Goal: Information Seeking & Learning: Learn about a topic

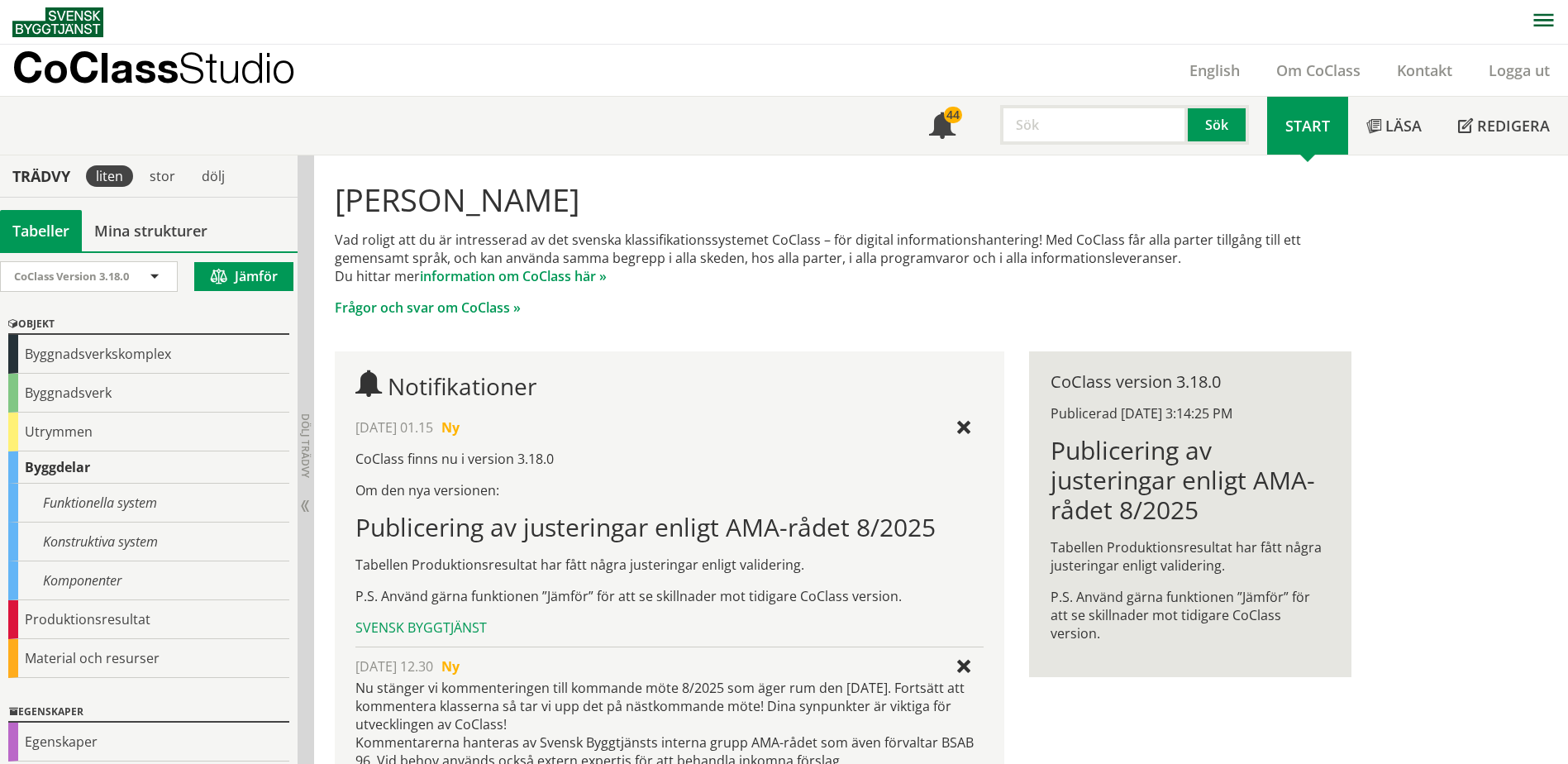
click at [1104, 112] on input "text" at bounding box center [1094, 125] width 187 height 40
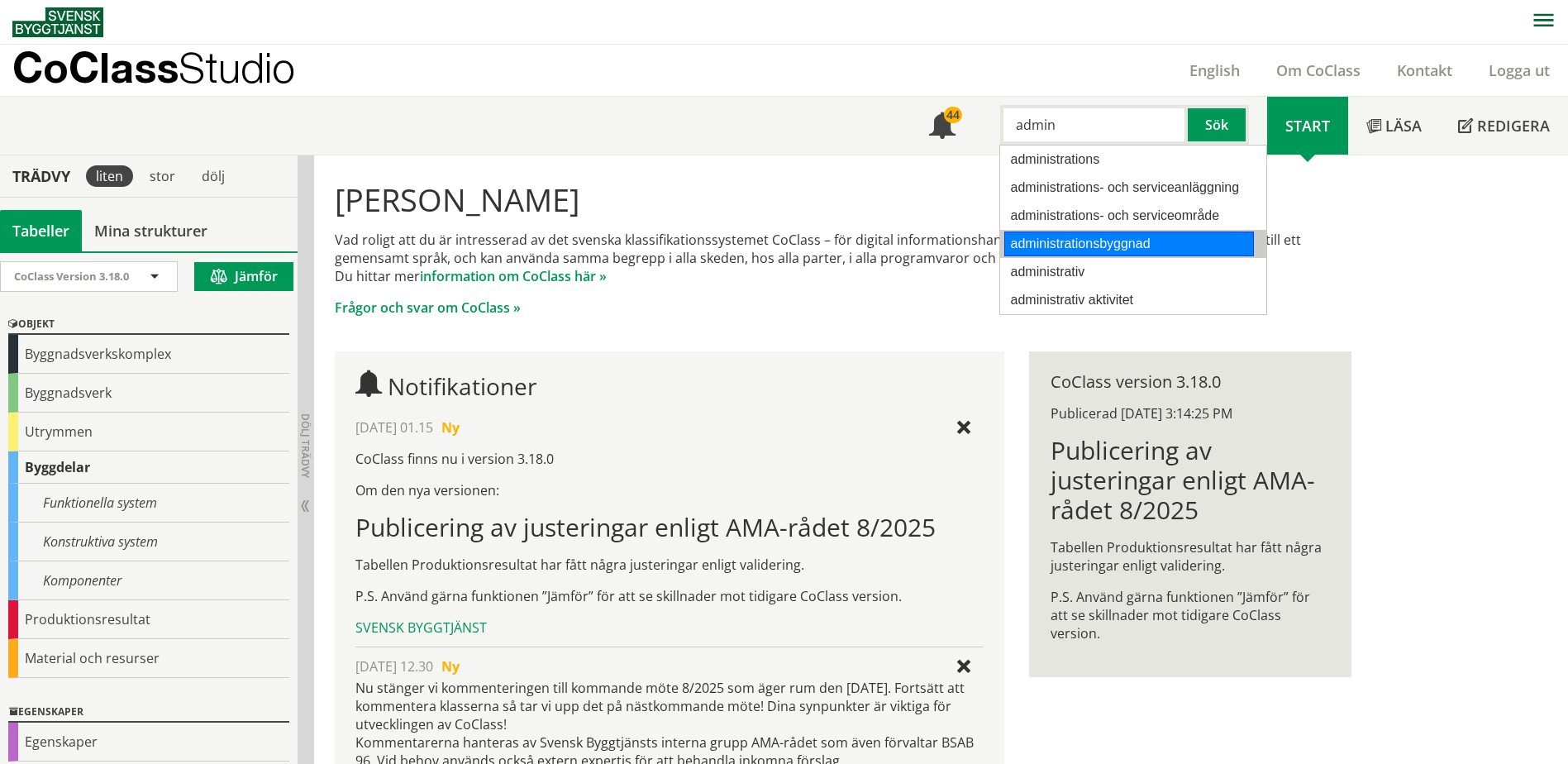
click at [1083, 238] on div "administrationsbyggnad" at bounding box center [1129, 244] width 249 height 25
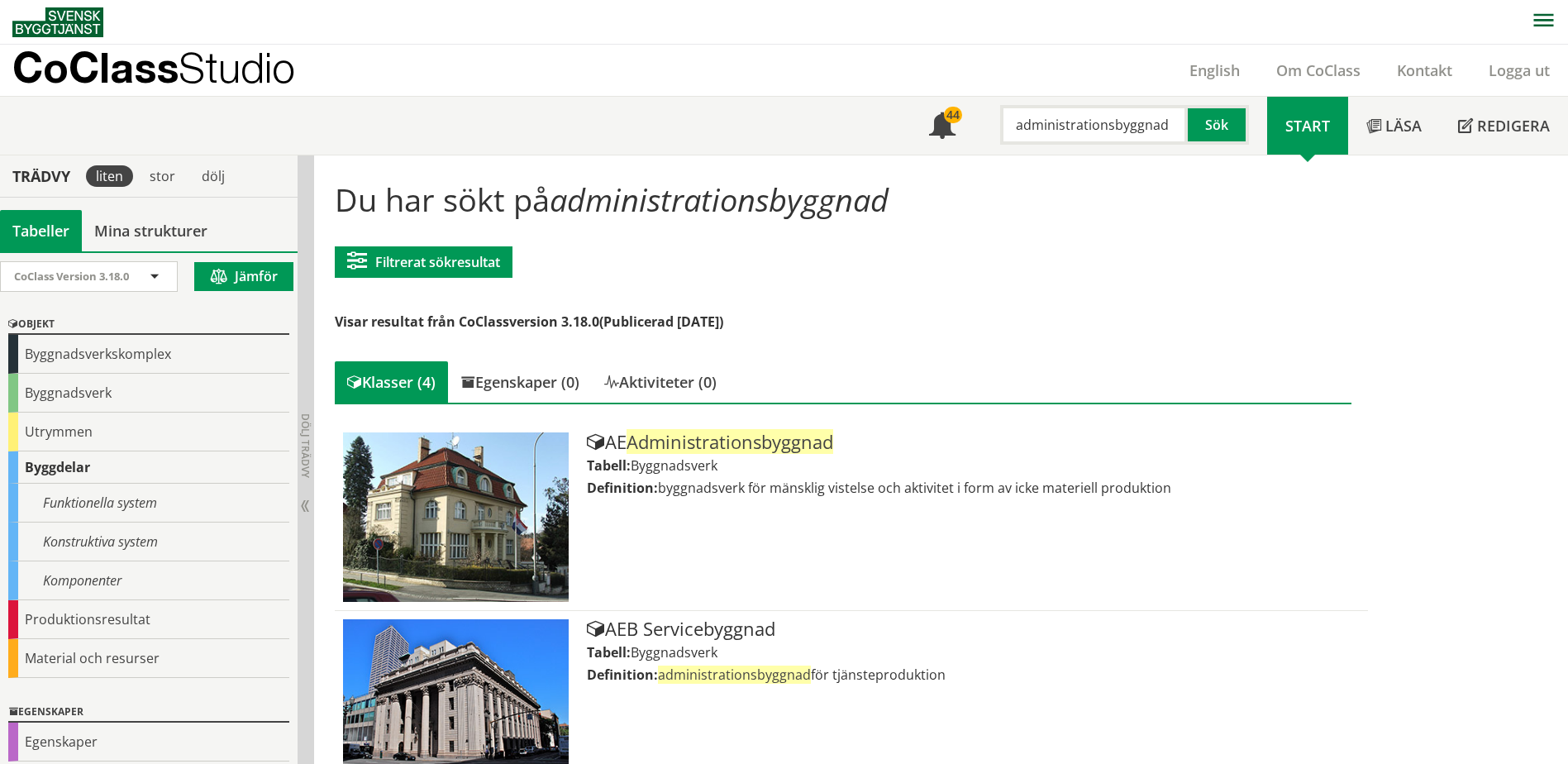
drag, startPoint x: 1175, startPoint y: 128, endPoint x: 976, endPoint y: 110, distance: 199.8
click at [976, 110] on div "administrationsbyggnad Sök" at bounding box center [1121, 120] width 293 height 48
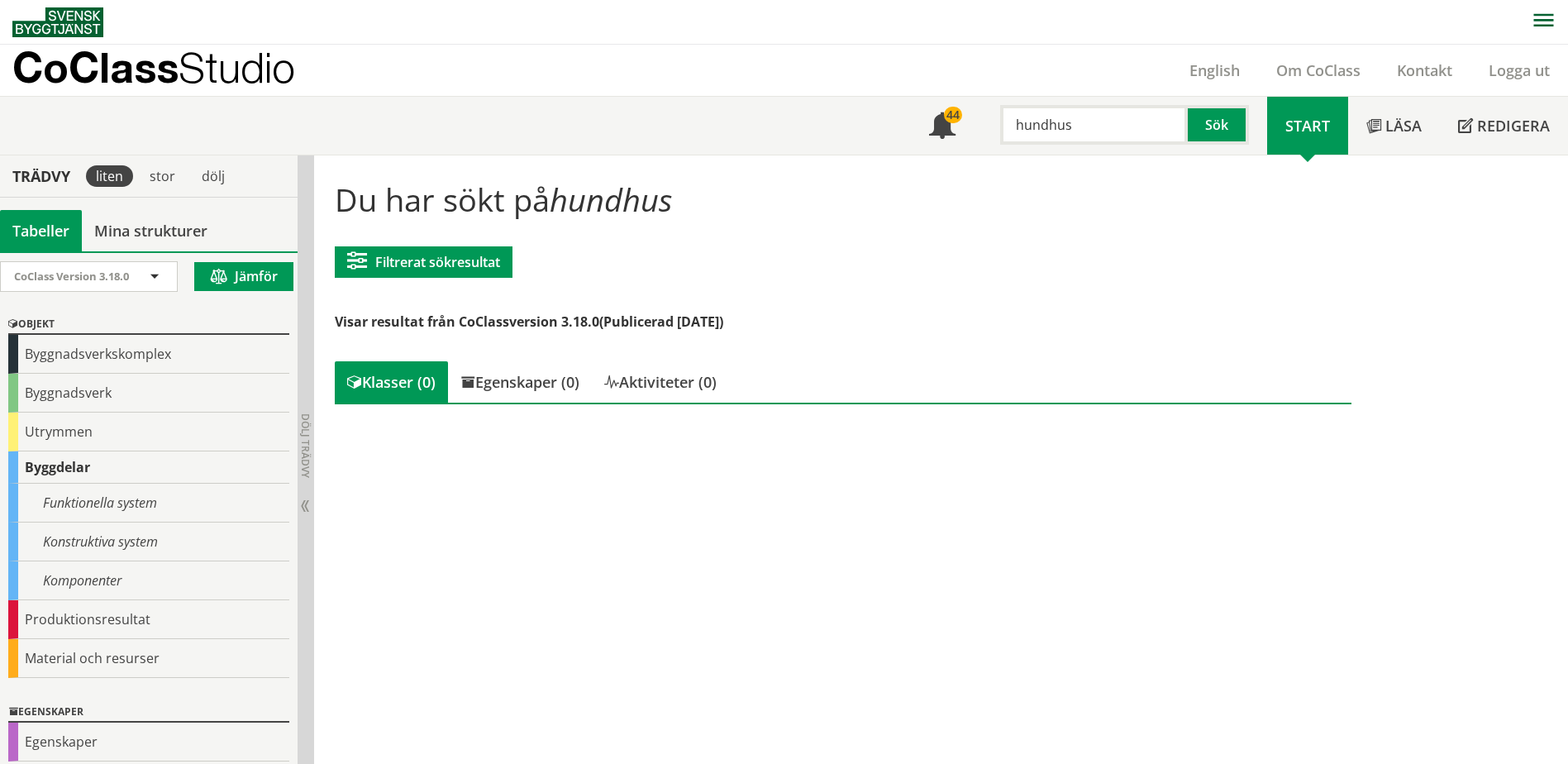
drag, startPoint x: 1070, startPoint y: 130, endPoint x: 1050, endPoint y: 130, distance: 20.0
click at [1050, 130] on input "hundhus" at bounding box center [1094, 125] width 187 height 40
drag, startPoint x: 1045, startPoint y: 124, endPoint x: 986, endPoint y: 111, distance: 60.4
click at [982, 114] on div "hundbyggnad Sök" at bounding box center [1121, 120] width 293 height 48
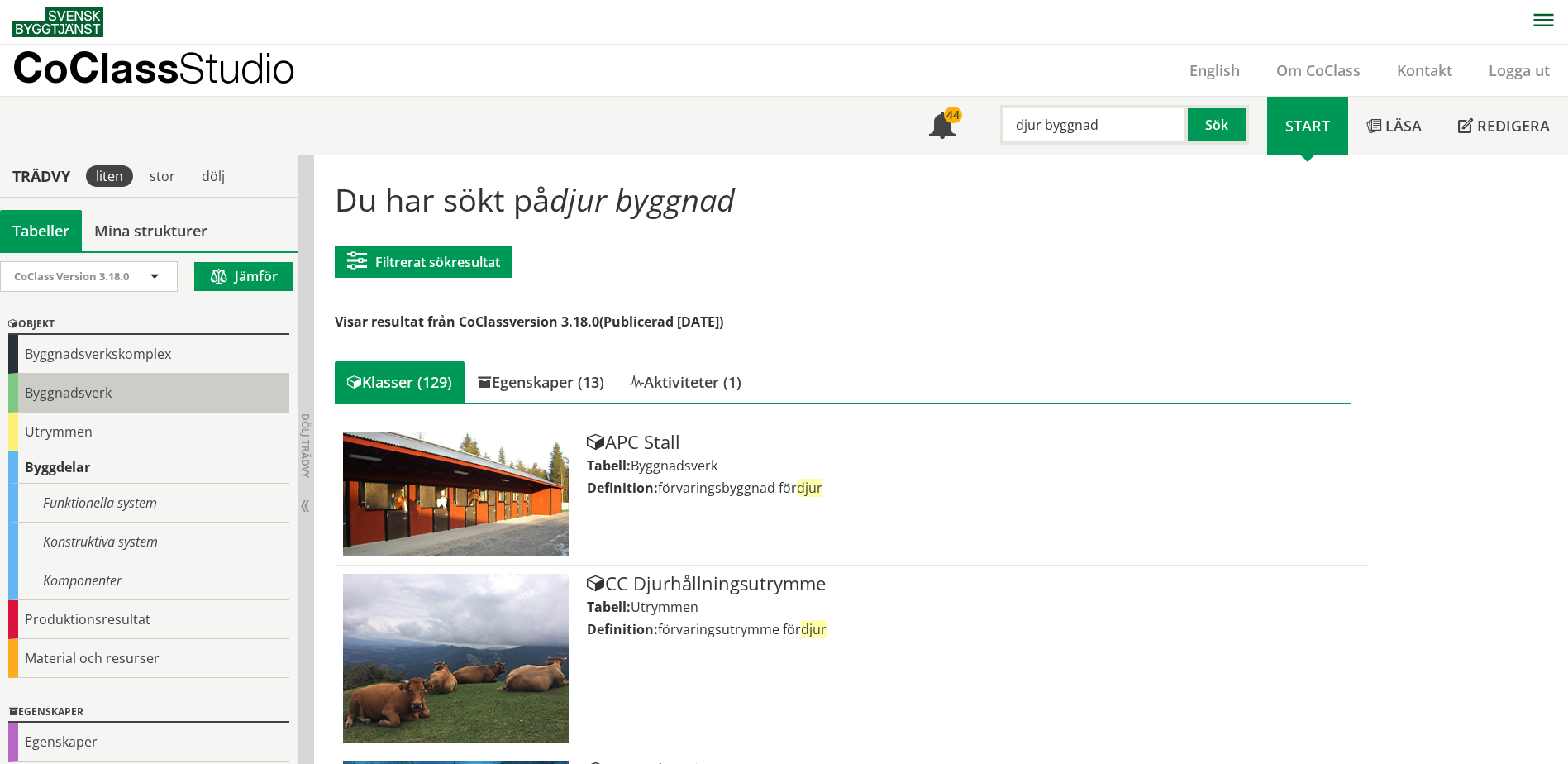
click at [15, 400] on div "Byggnadsverk" at bounding box center [149, 392] width 281 height 39
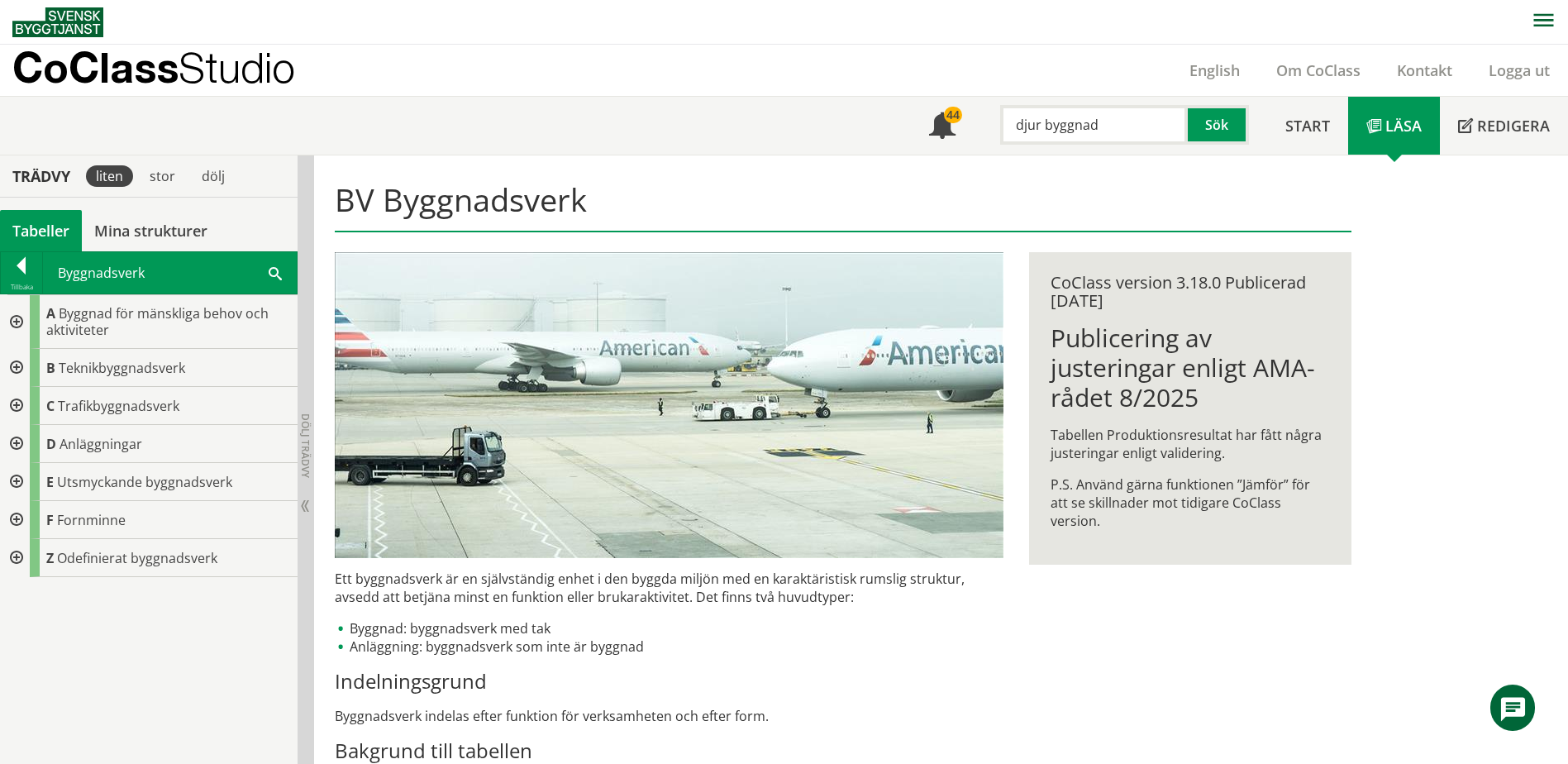
click at [12, 318] on div at bounding box center [14, 322] width 30 height 54
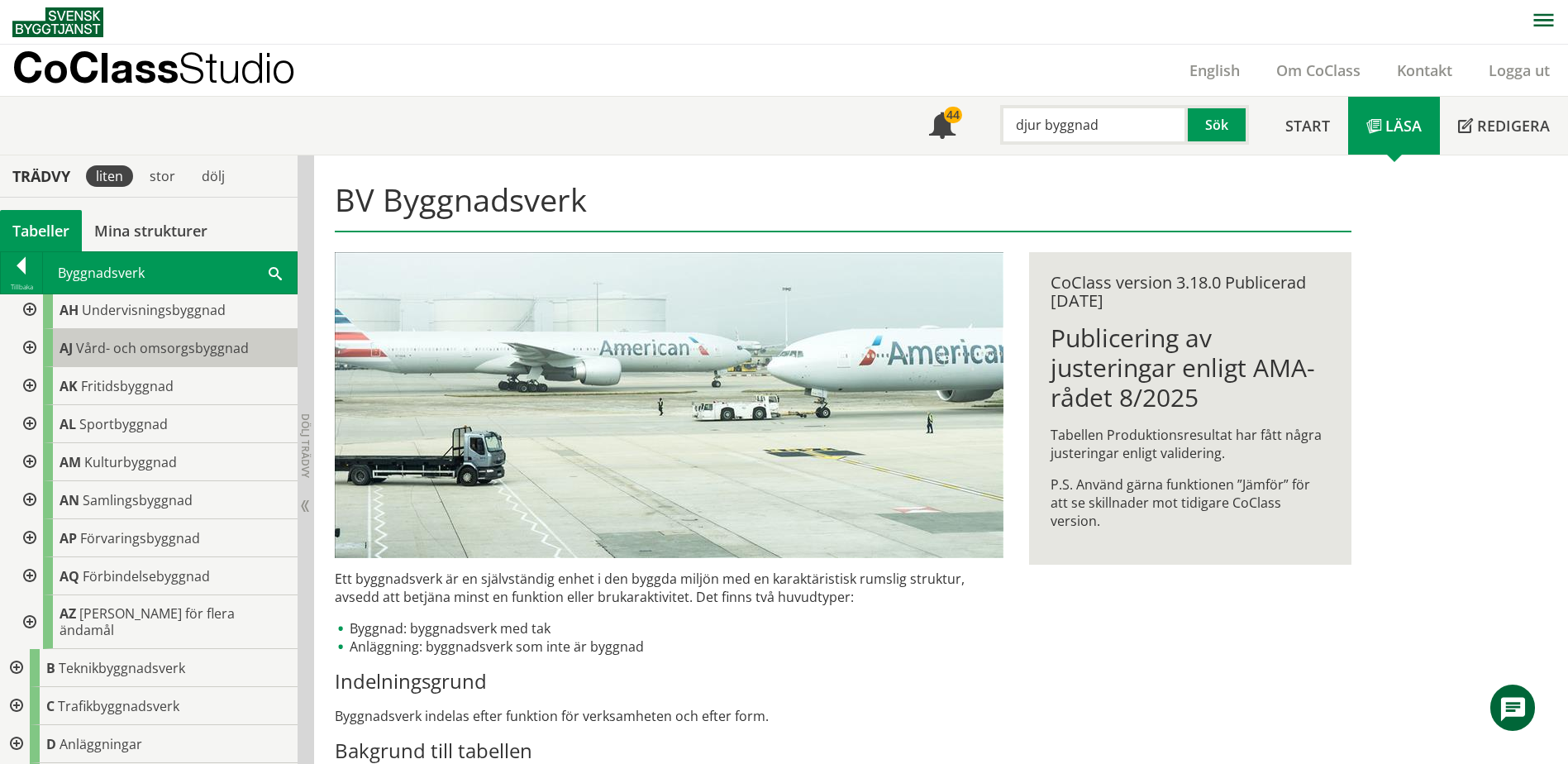
scroll to position [330, 0]
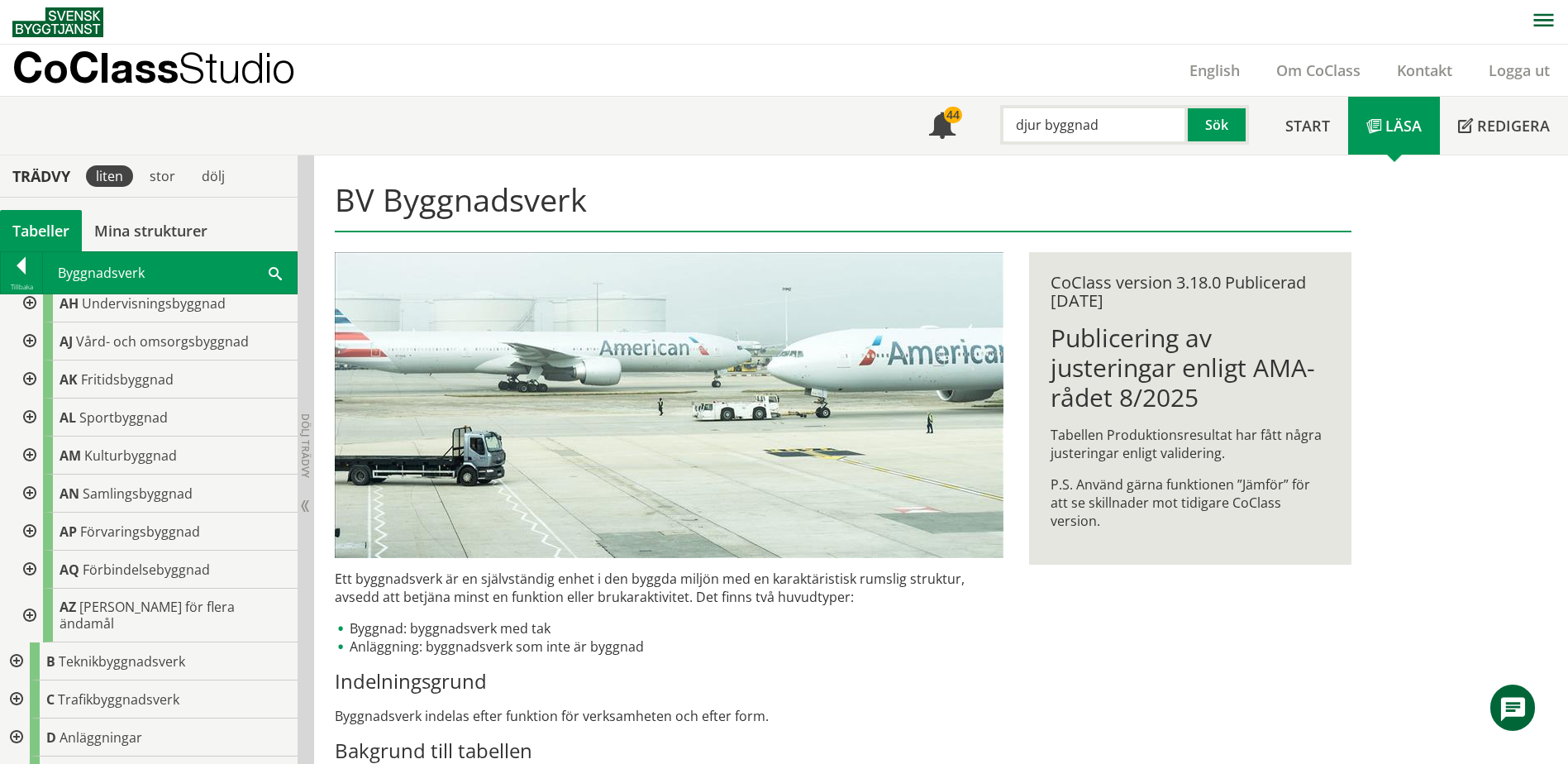
click at [28, 532] on div at bounding box center [28, 531] width 30 height 38
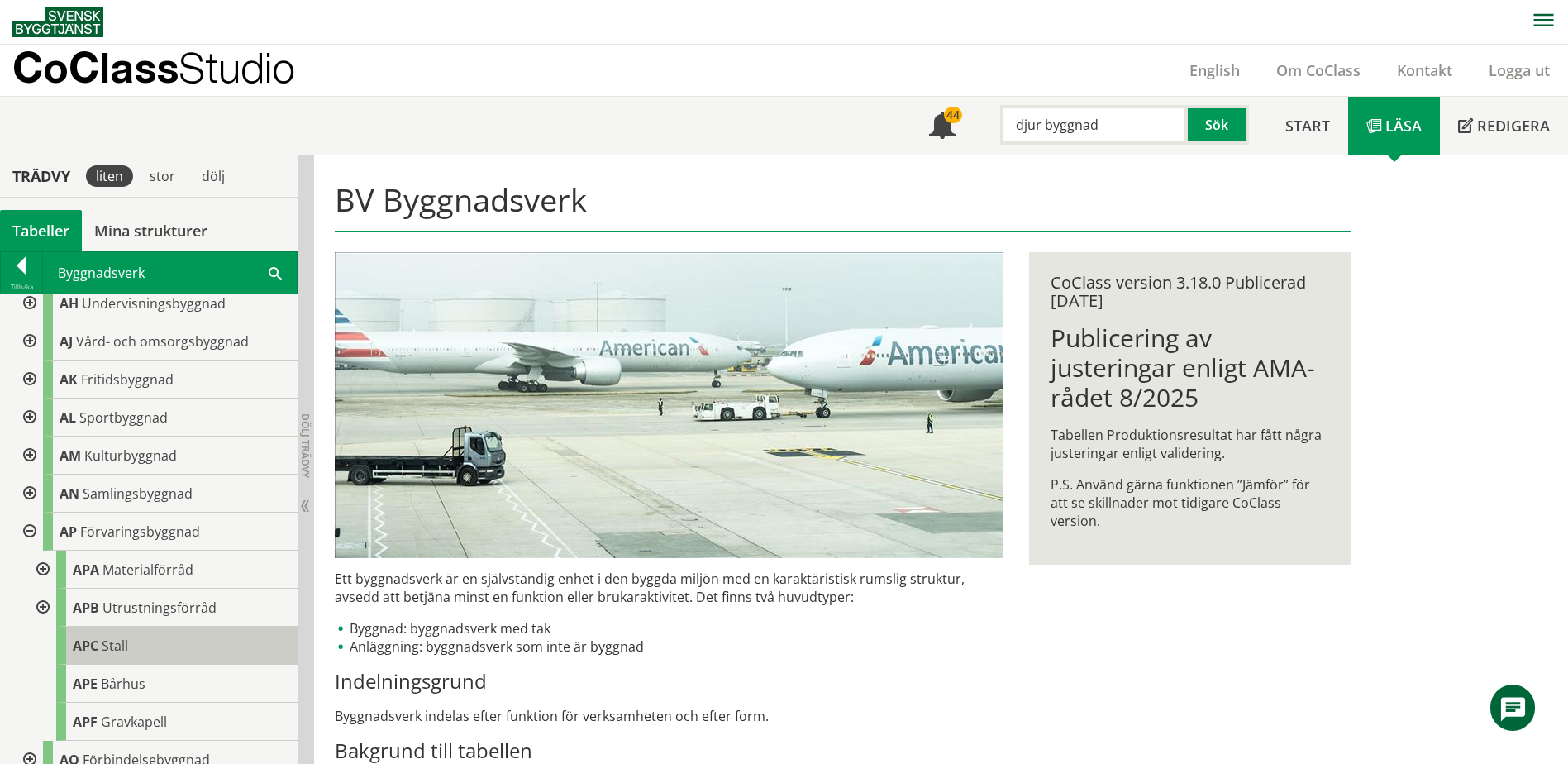
click at [138, 643] on div "APC Stall" at bounding box center [176, 645] width 241 height 38
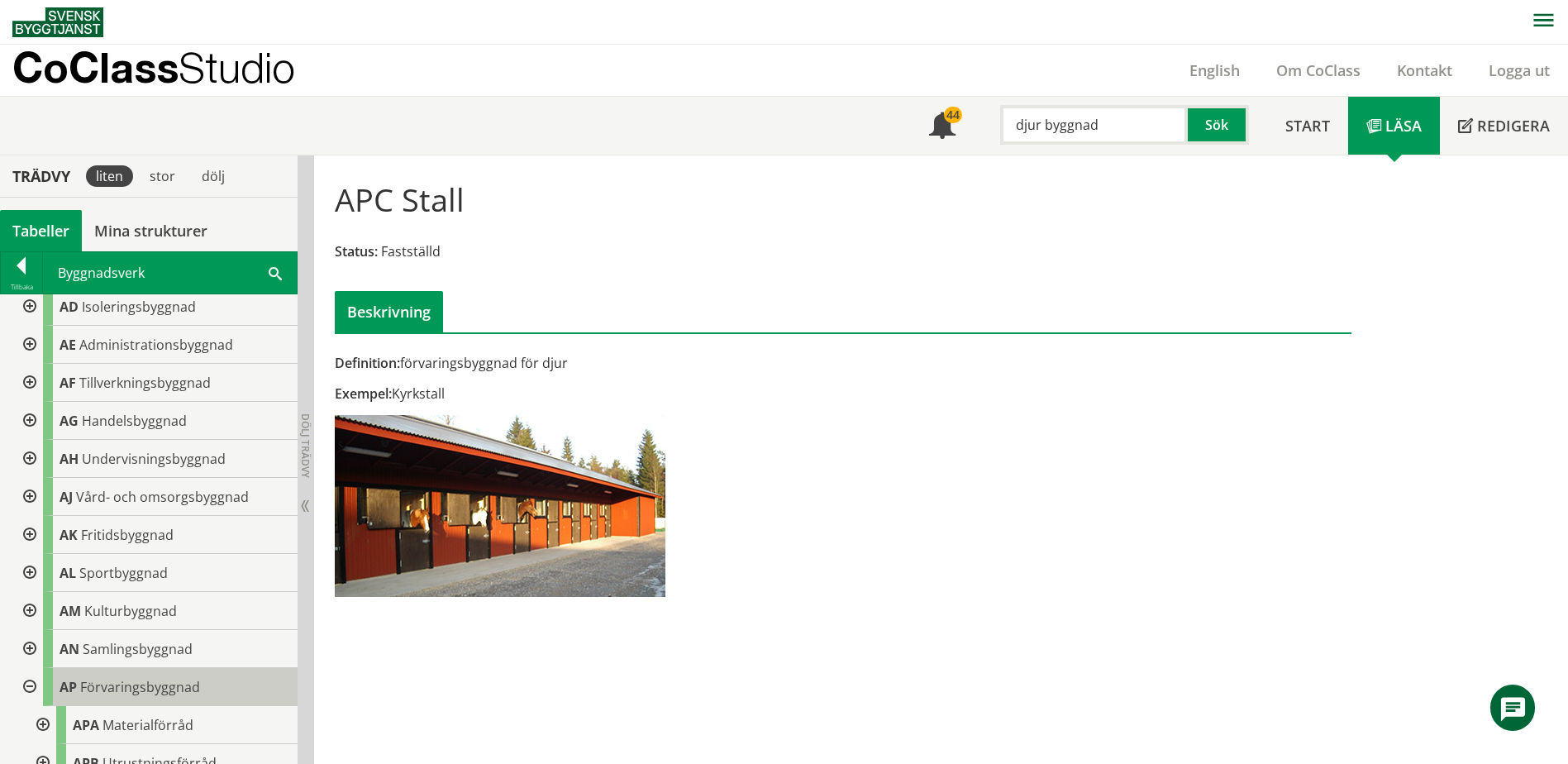
scroll to position [166, 0]
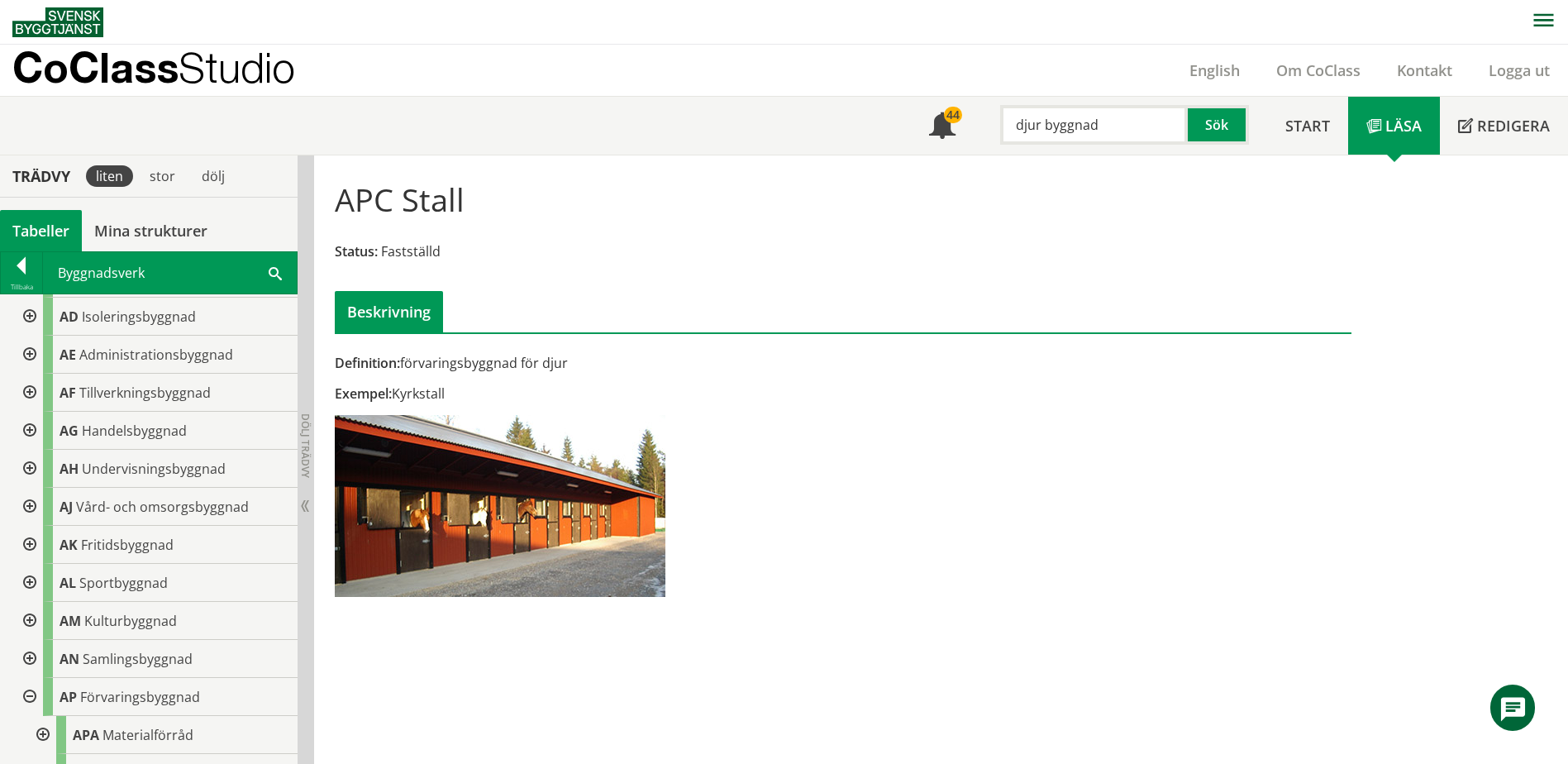
click at [1114, 116] on input "djur byggnad" at bounding box center [1094, 125] width 187 height 40
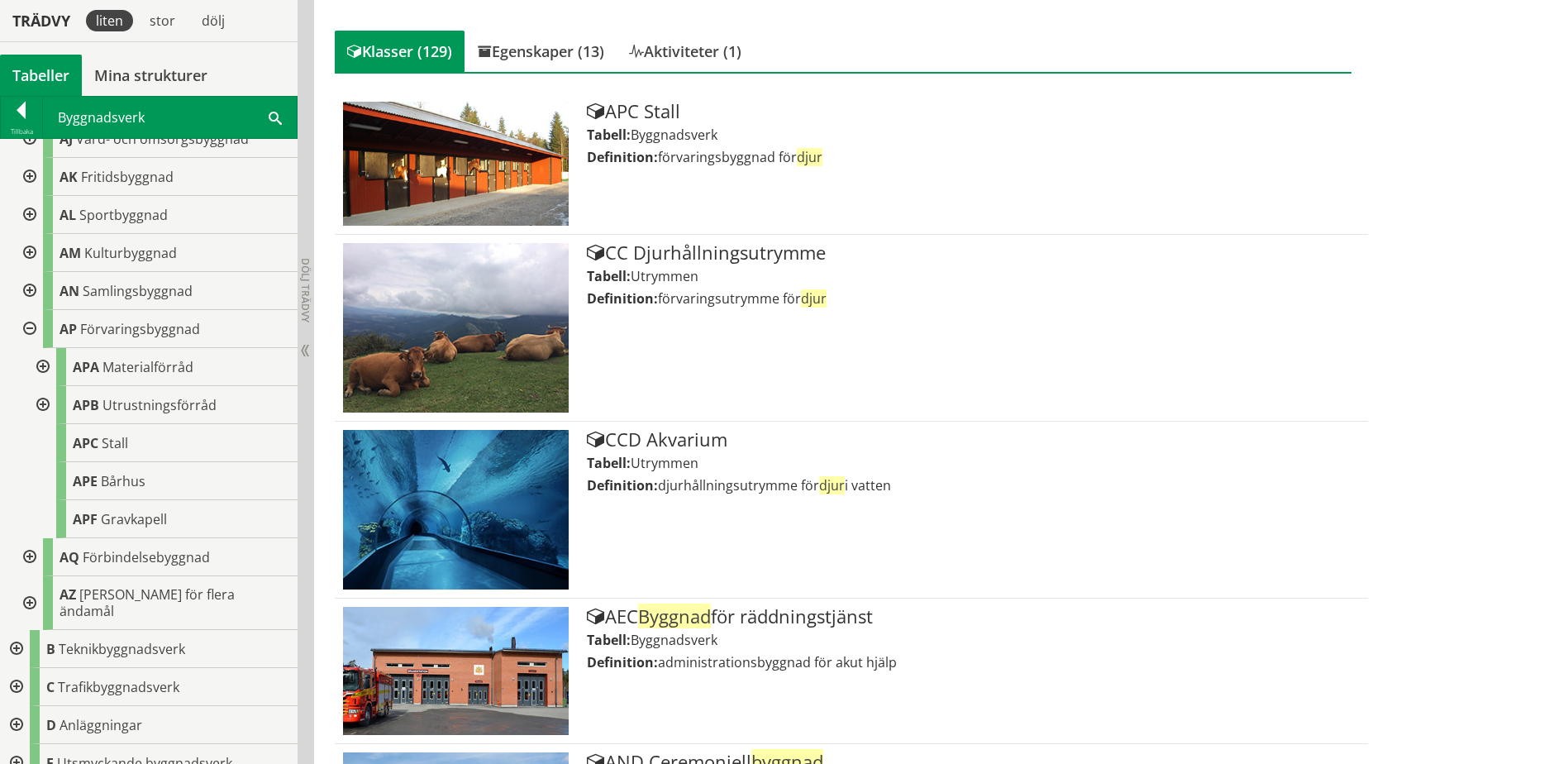
scroll to position [456, 0]
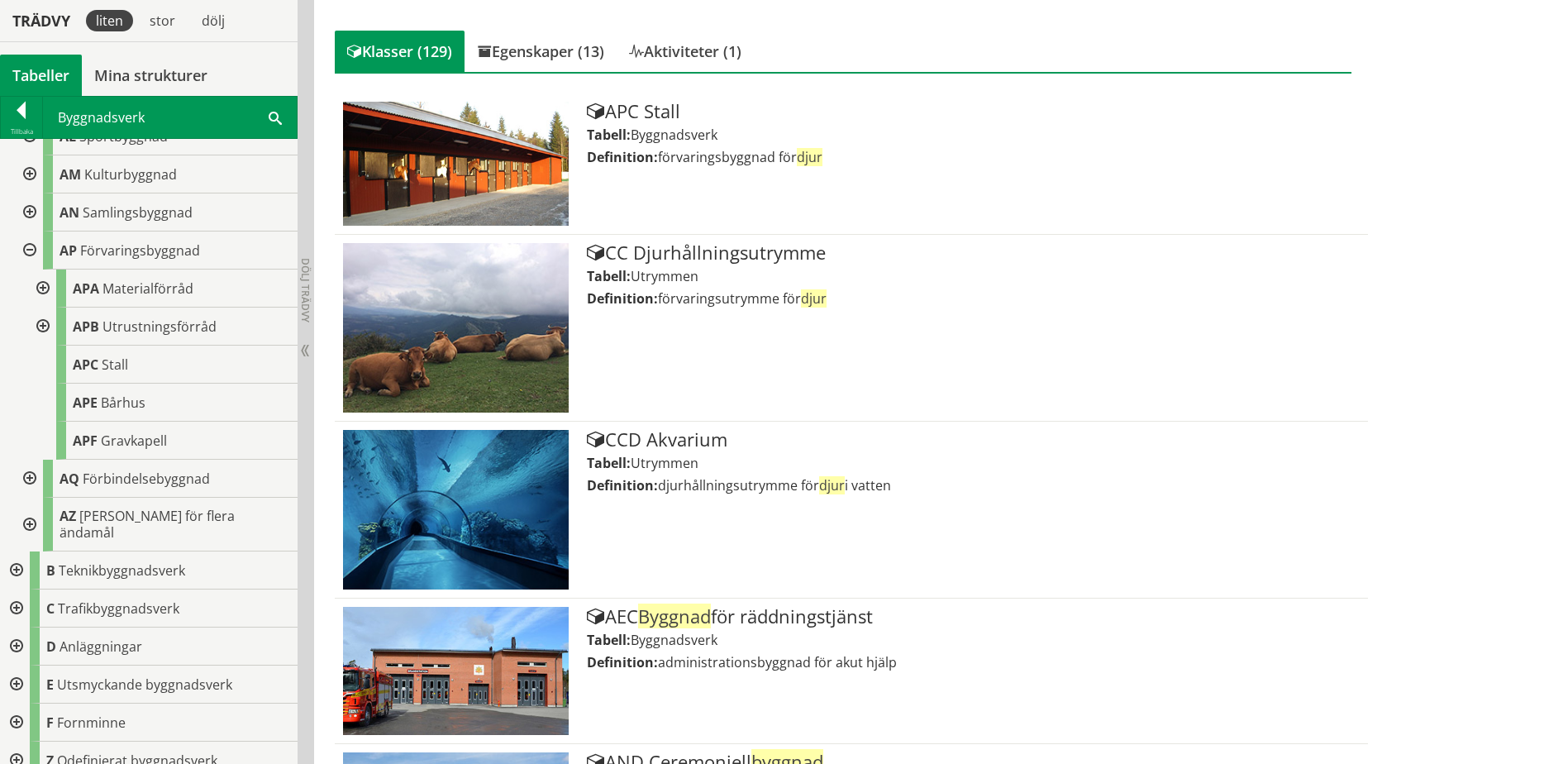
click at [20, 589] on div at bounding box center [14, 608] width 30 height 38
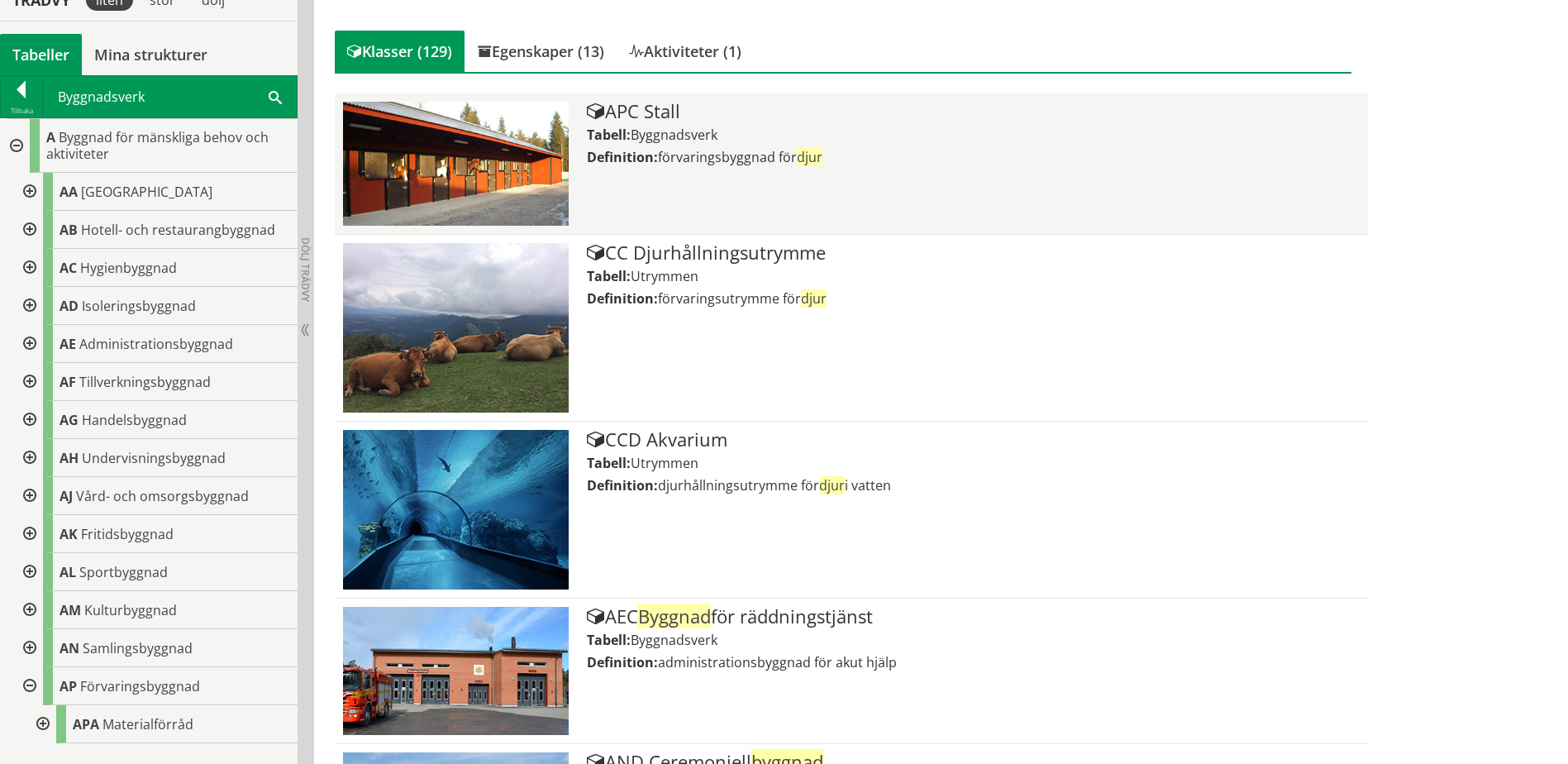
scroll to position [0, 0]
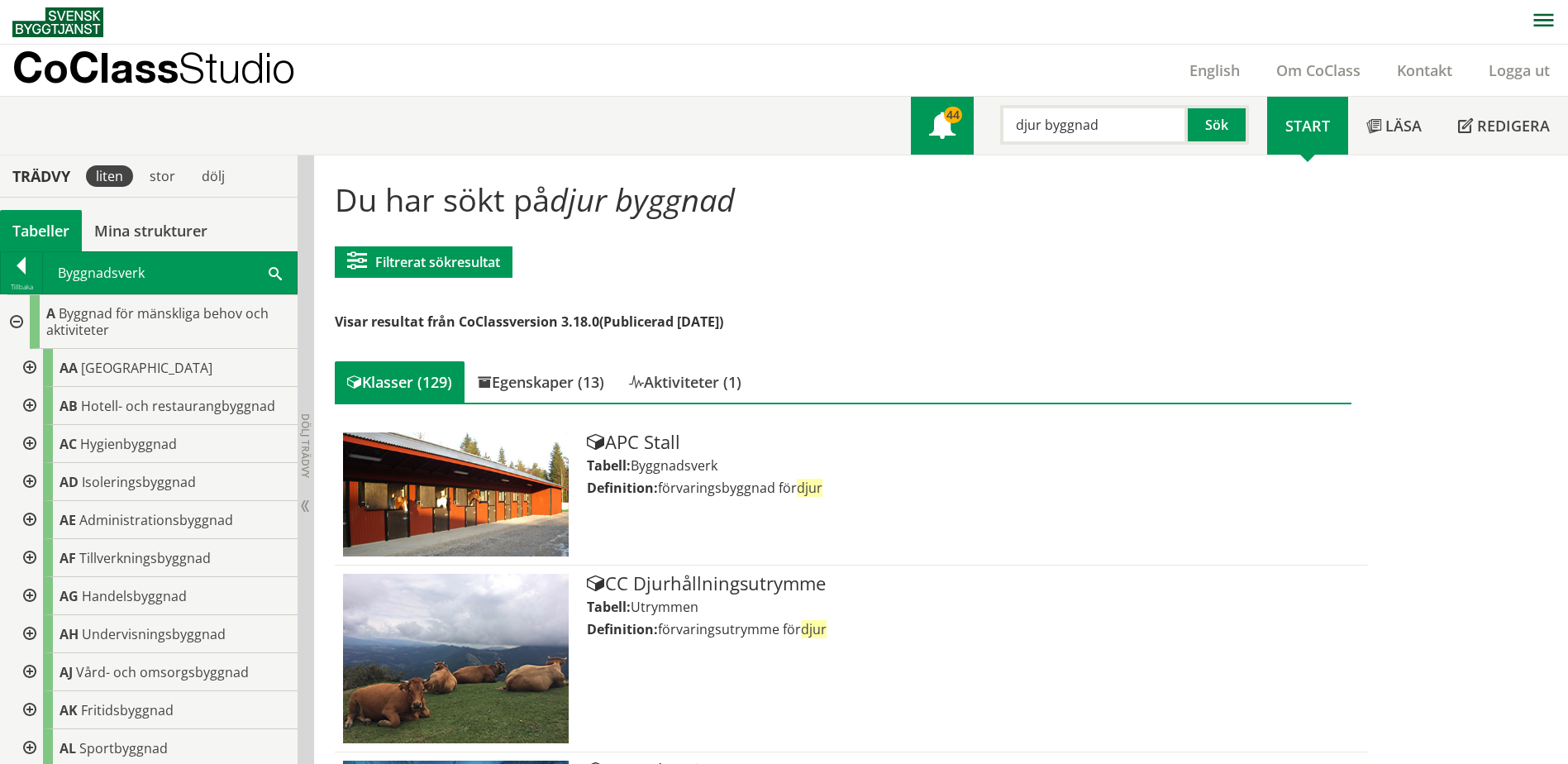
drag, startPoint x: 1111, startPoint y: 115, endPoint x: 967, endPoint y: 139, distance: 146.0
click at [967, 139] on div "Meny 44 djur byggnad Sök" at bounding box center [1089, 125] width 356 height 58
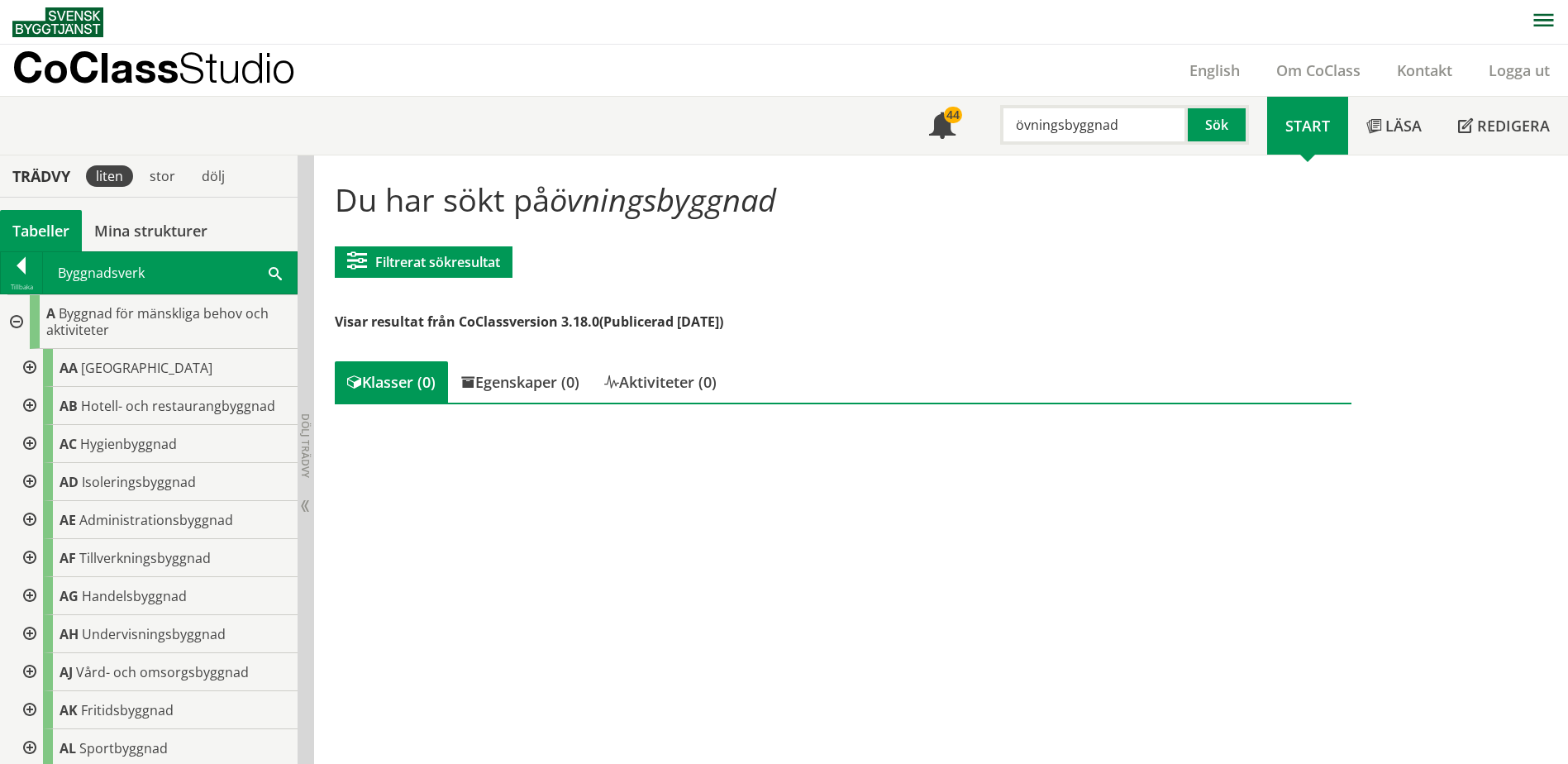
click at [1085, 113] on input "övningsbyggnad" at bounding box center [1094, 125] width 187 height 40
click at [1118, 121] on input "övningsbyggnad" at bounding box center [1094, 125] width 187 height 40
click at [1191, 131] on button "Sök" at bounding box center [1219, 125] width 61 height 40
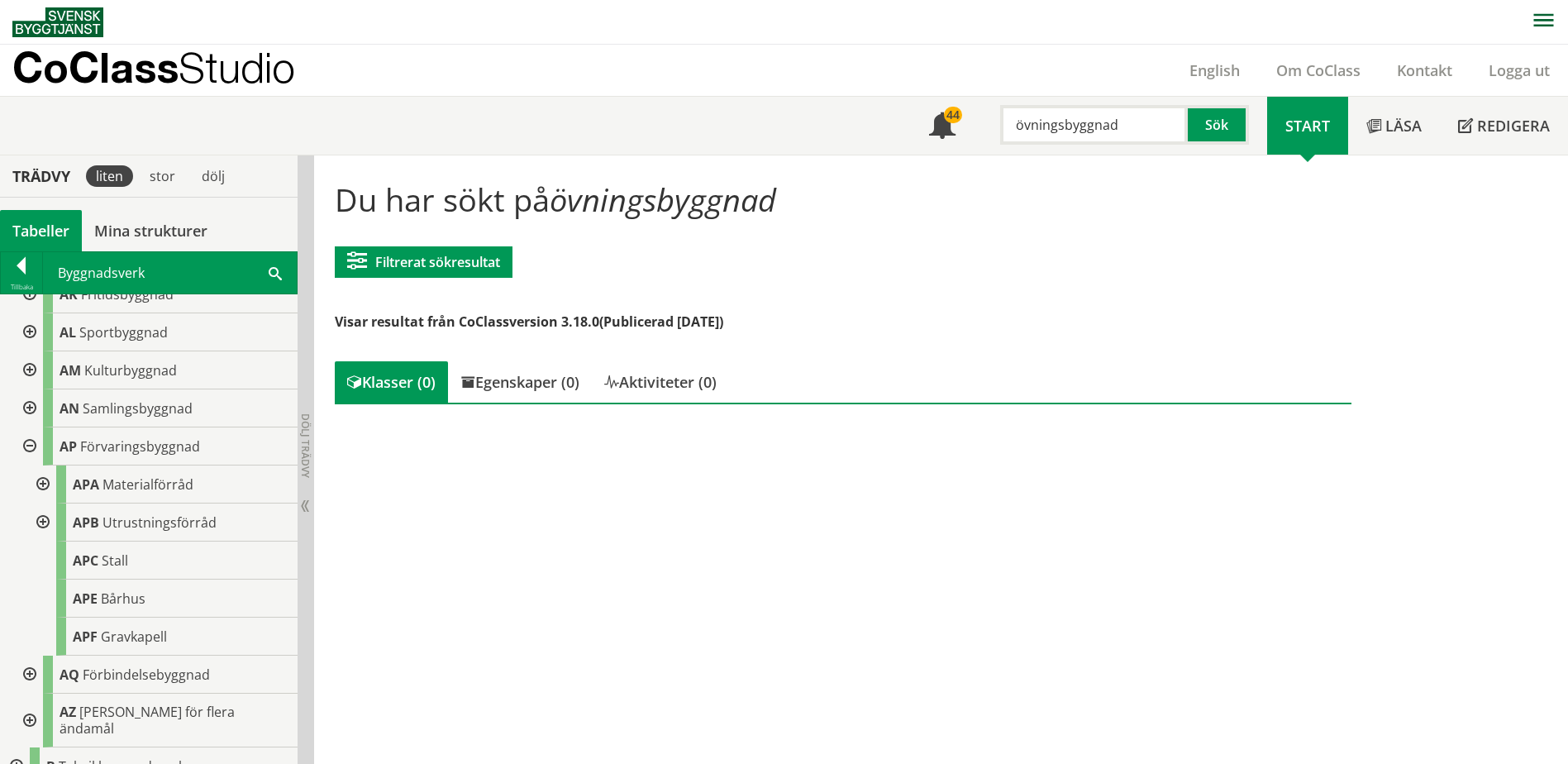
scroll to position [413, 0]
click at [30, 445] on div at bounding box center [28, 449] width 30 height 38
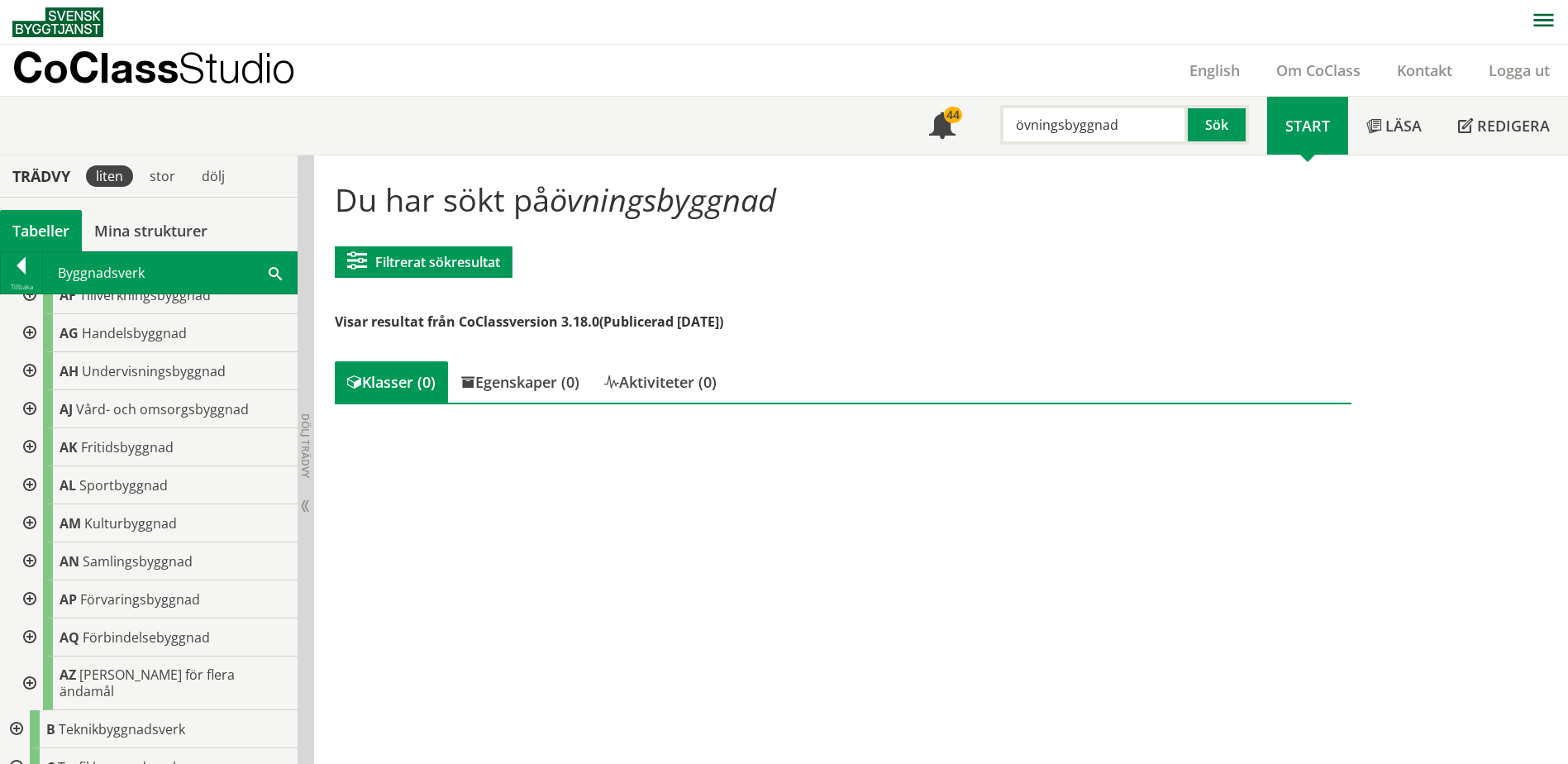
scroll to position [248, 0]
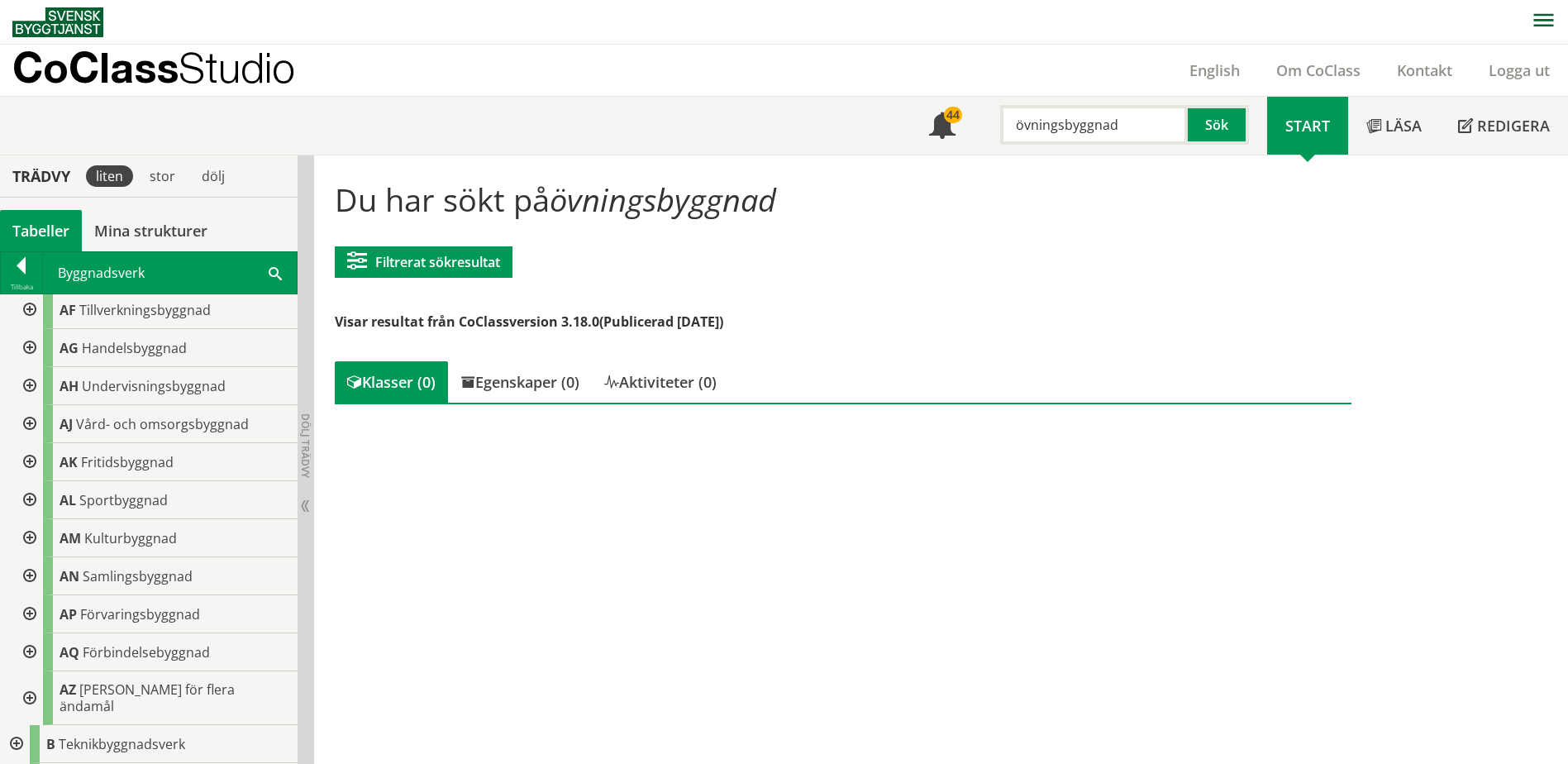
click at [31, 382] on div at bounding box center [28, 386] width 30 height 38
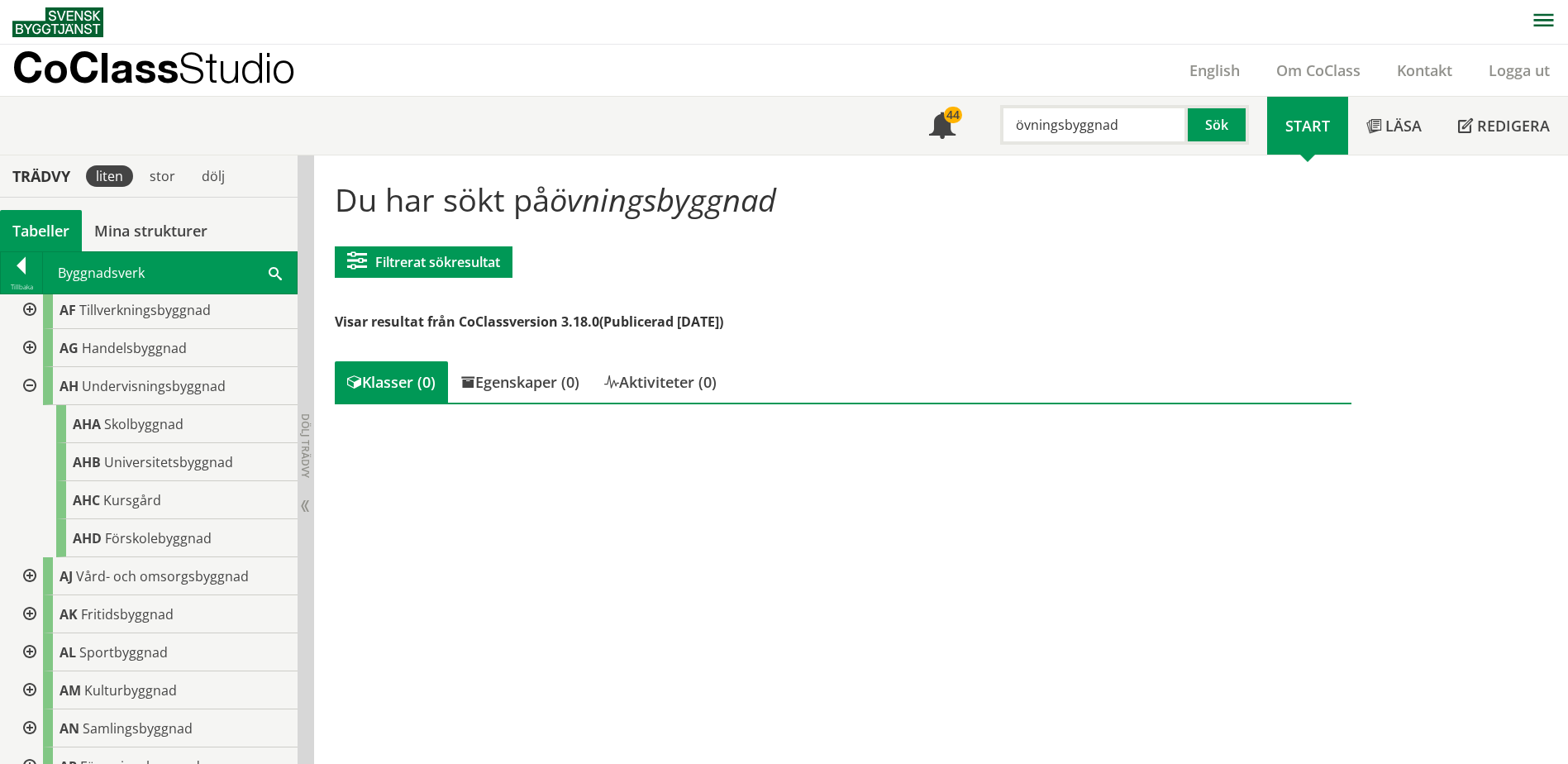
click at [27, 380] on div at bounding box center [28, 386] width 30 height 38
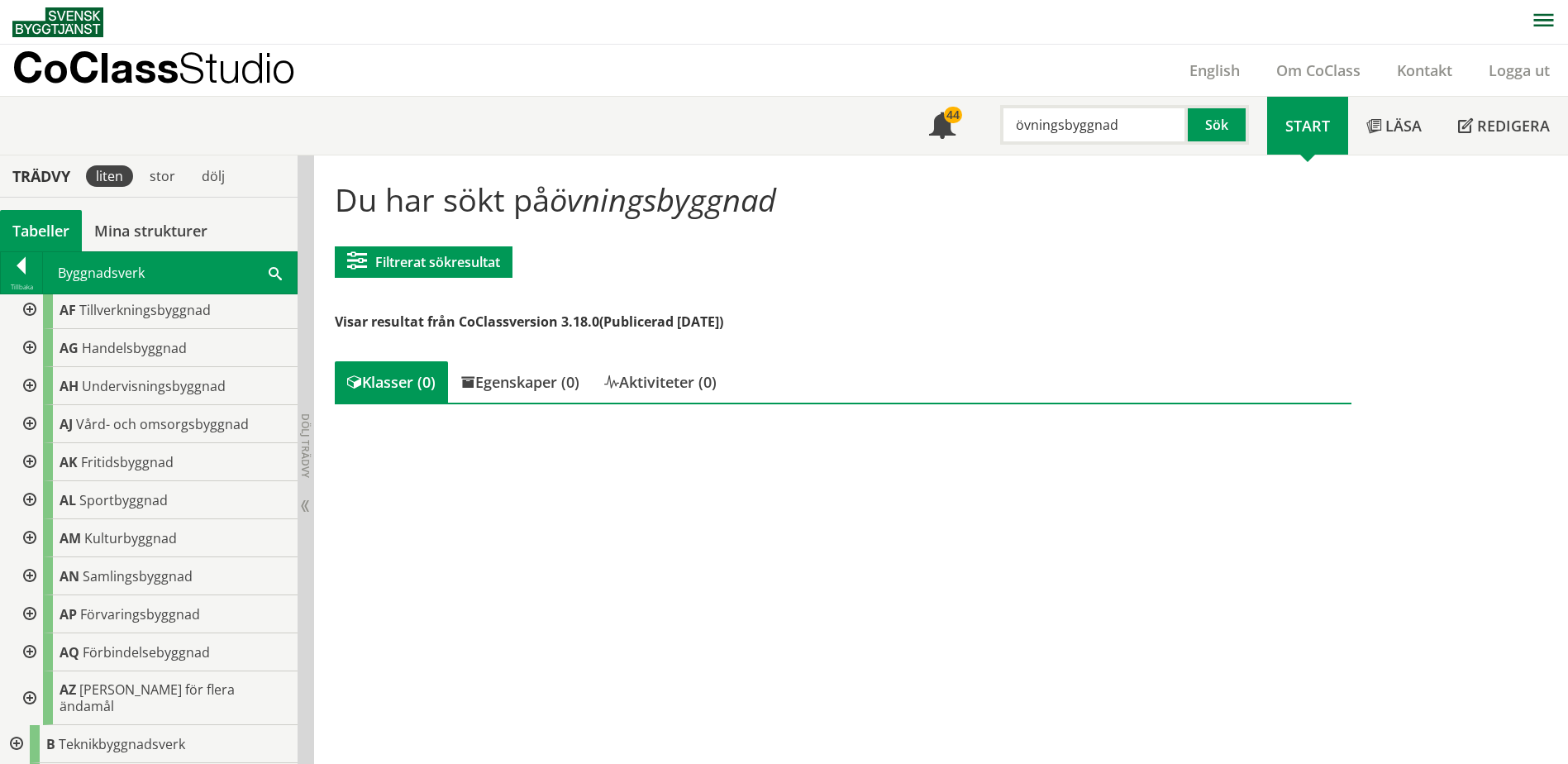
click at [26, 650] on div at bounding box center [28, 652] width 30 height 38
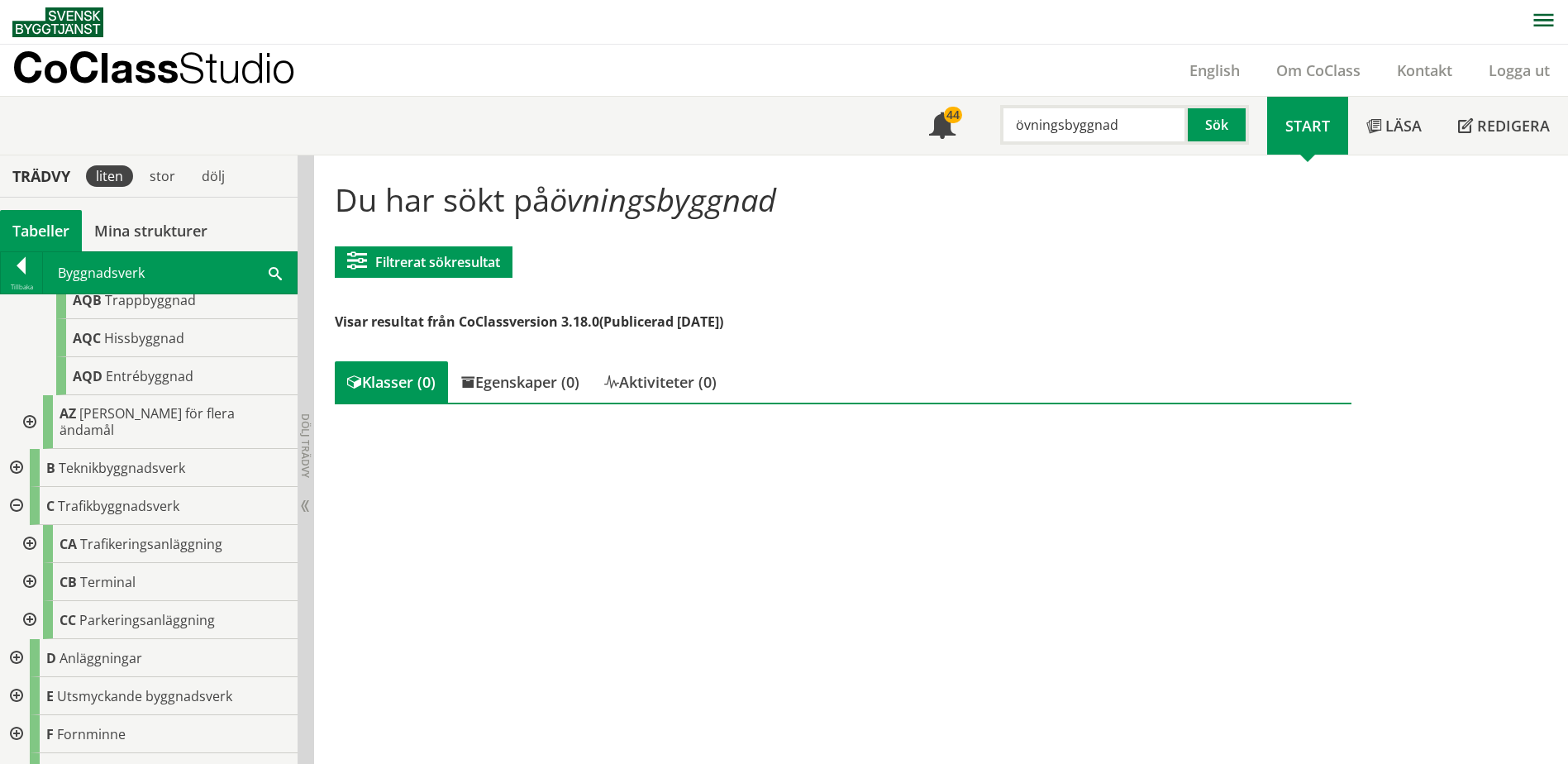
scroll to position [688, 0]
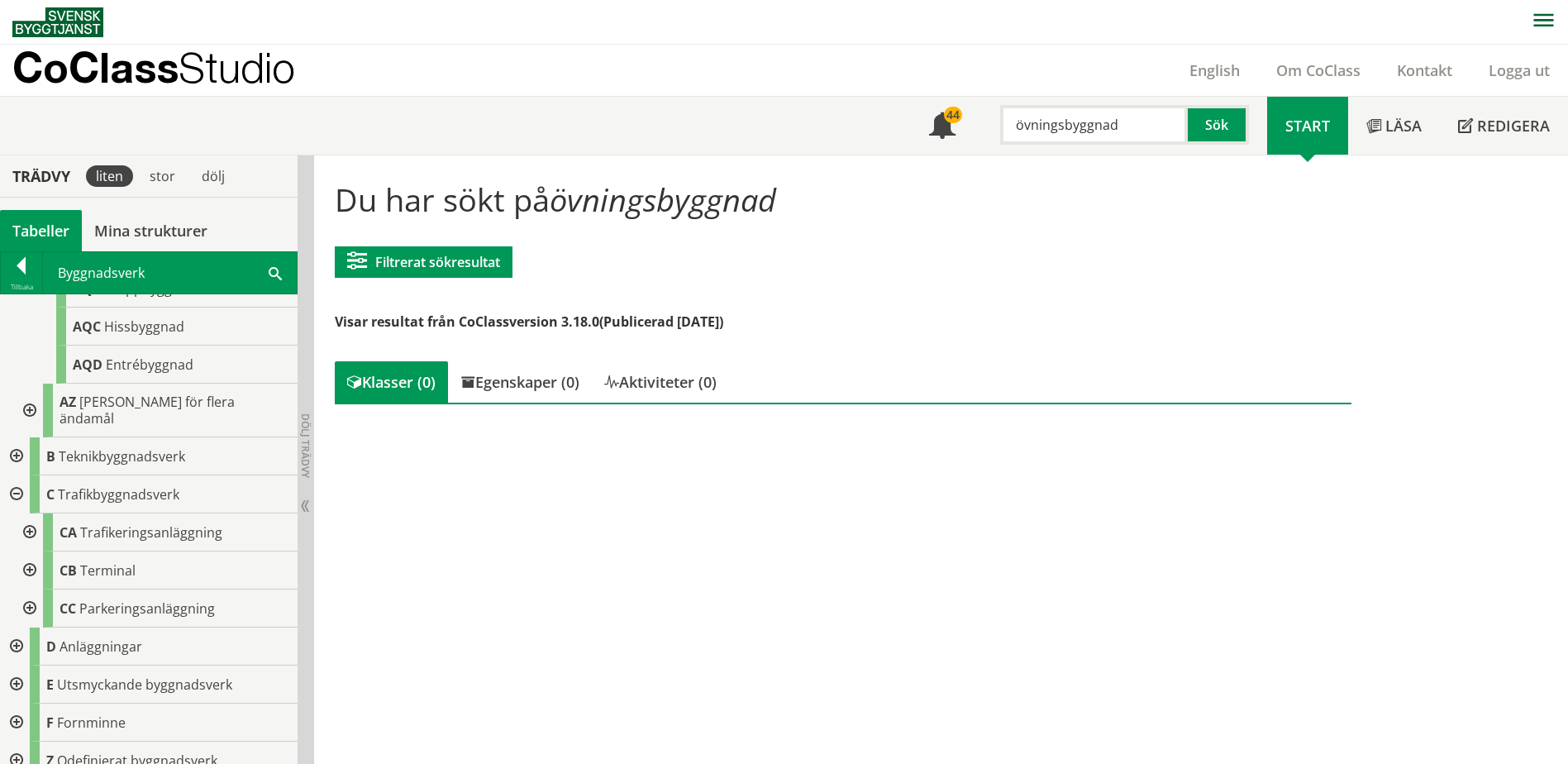
click at [15, 743] on div at bounding box center [14, 760] width 30 height 38
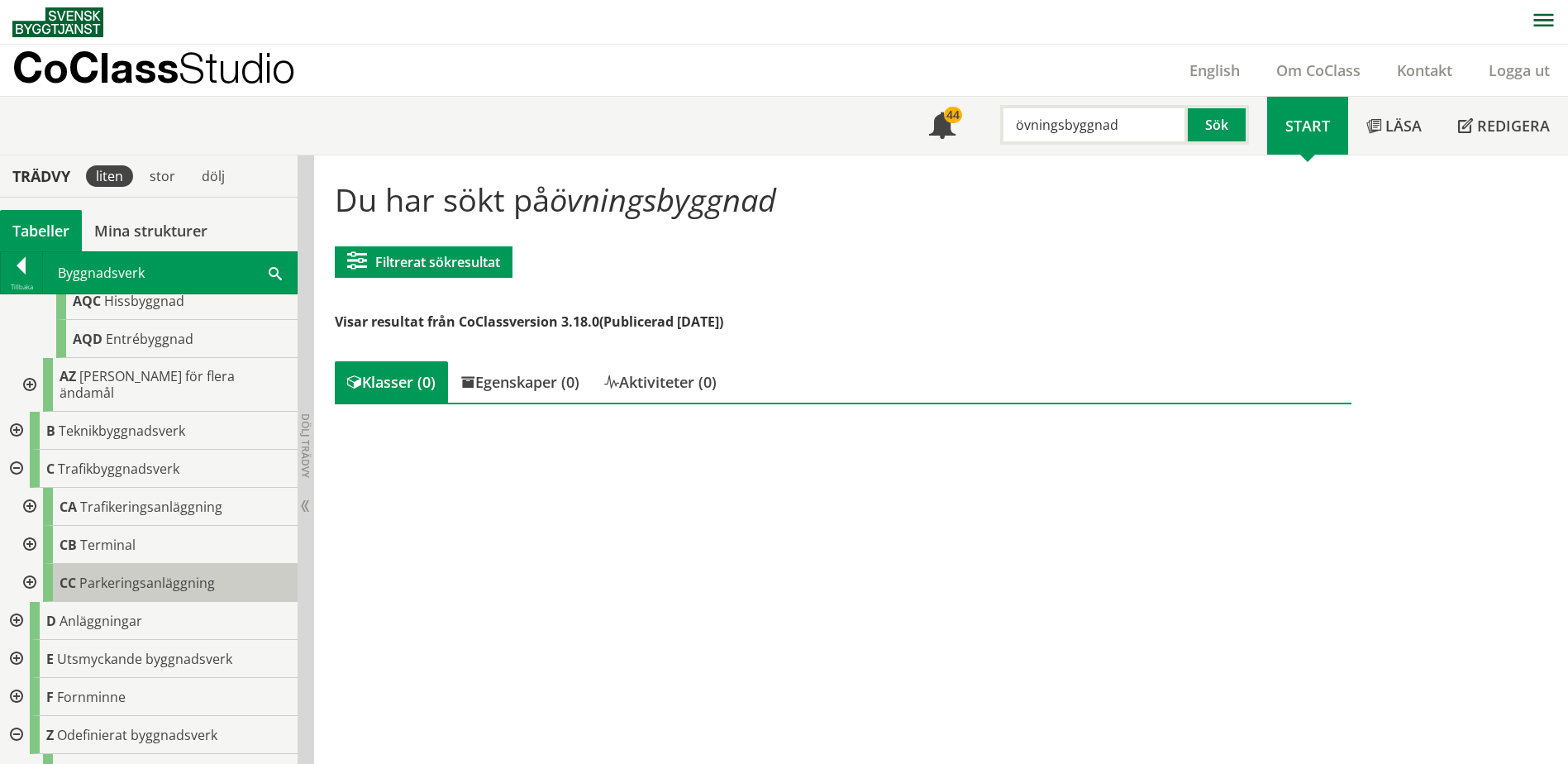
scroll to position [725, 0]
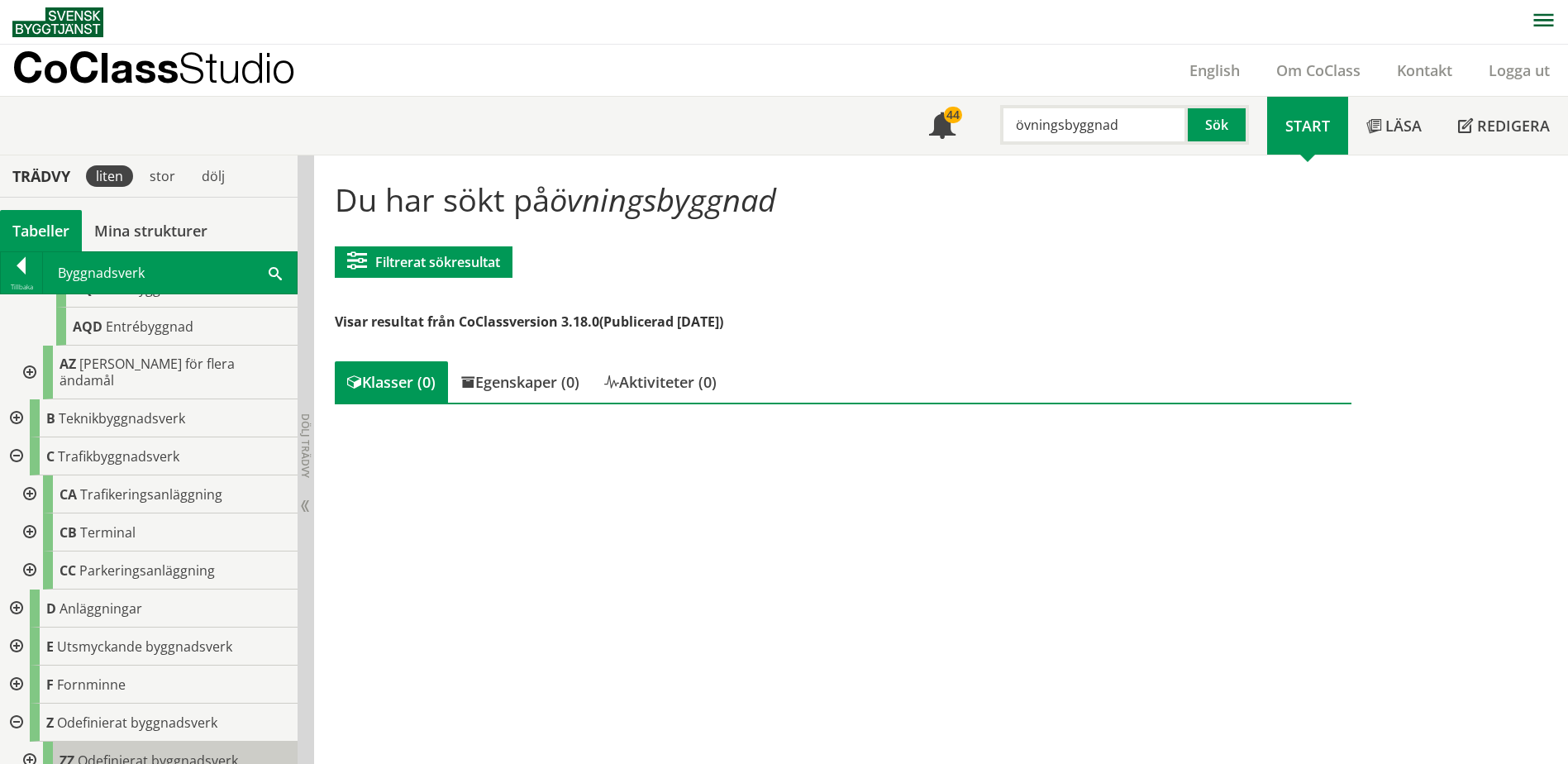
click at [123, 751] on span "Odefinierat byggnadsverk" at bounding box center [158, 760] width 160 height 18
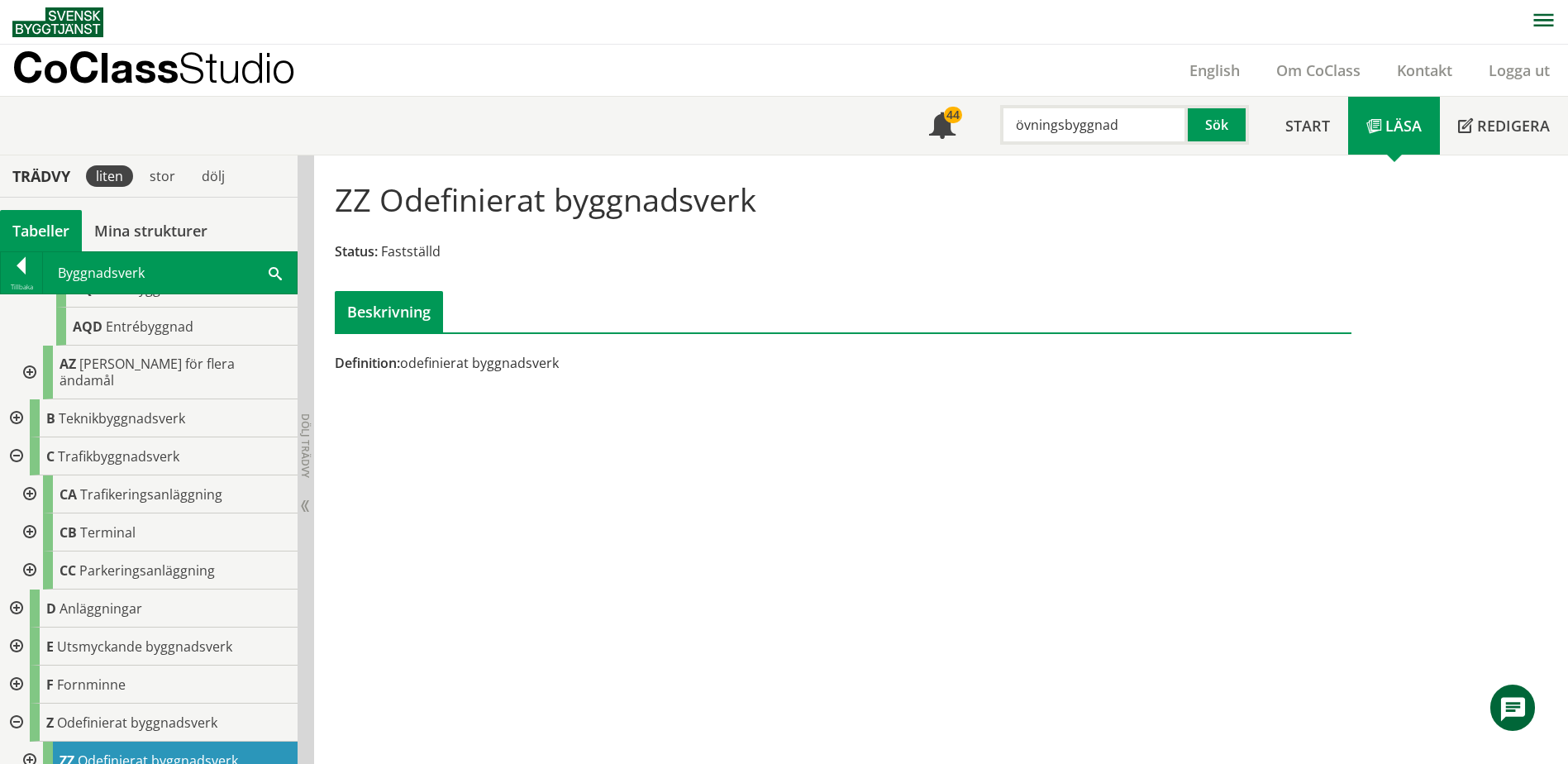
click at [31, 751] on div at bounding box center [28, 760] width 30 height 38
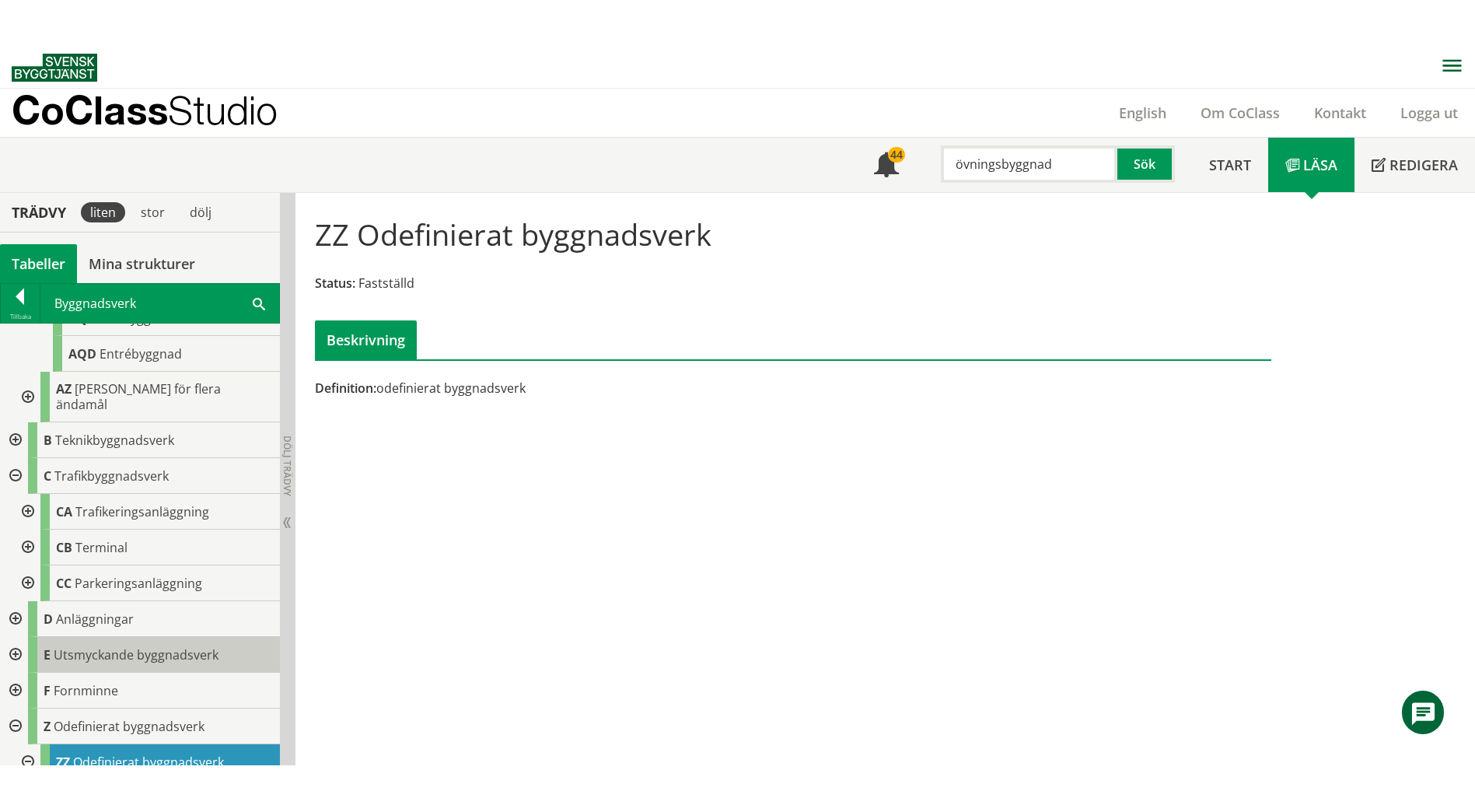
scroll to position [790, 0]
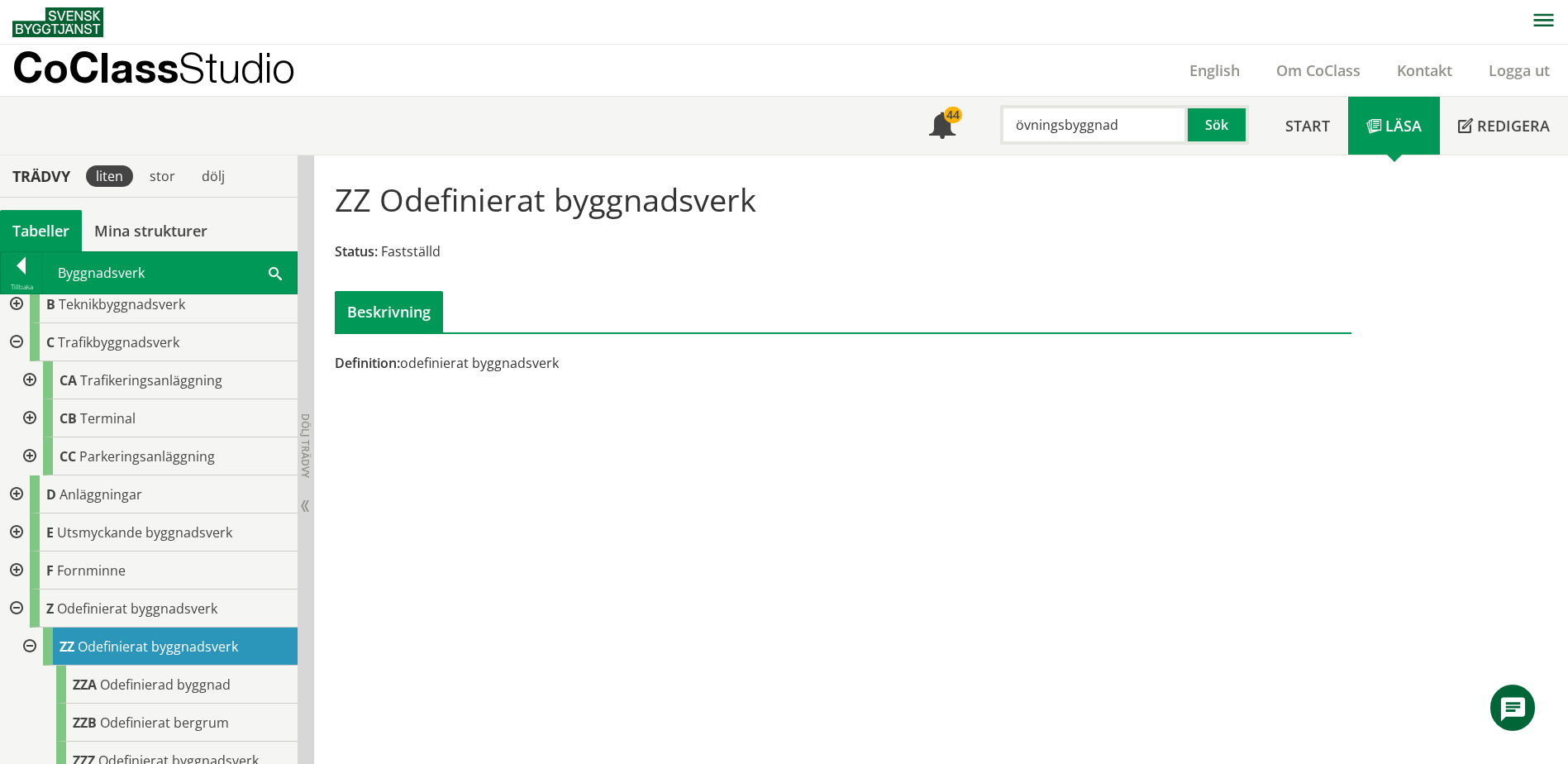
drag, startPoint x: 1116, startPoint y: 131, endPoint x: 995, endPoint y: 123, distance: 121.3
click at [995, 123] on div "övningsbyggnad" at bounding box center [1086, 125] width 187 height 40
type input "c"
type input "skärmtak"
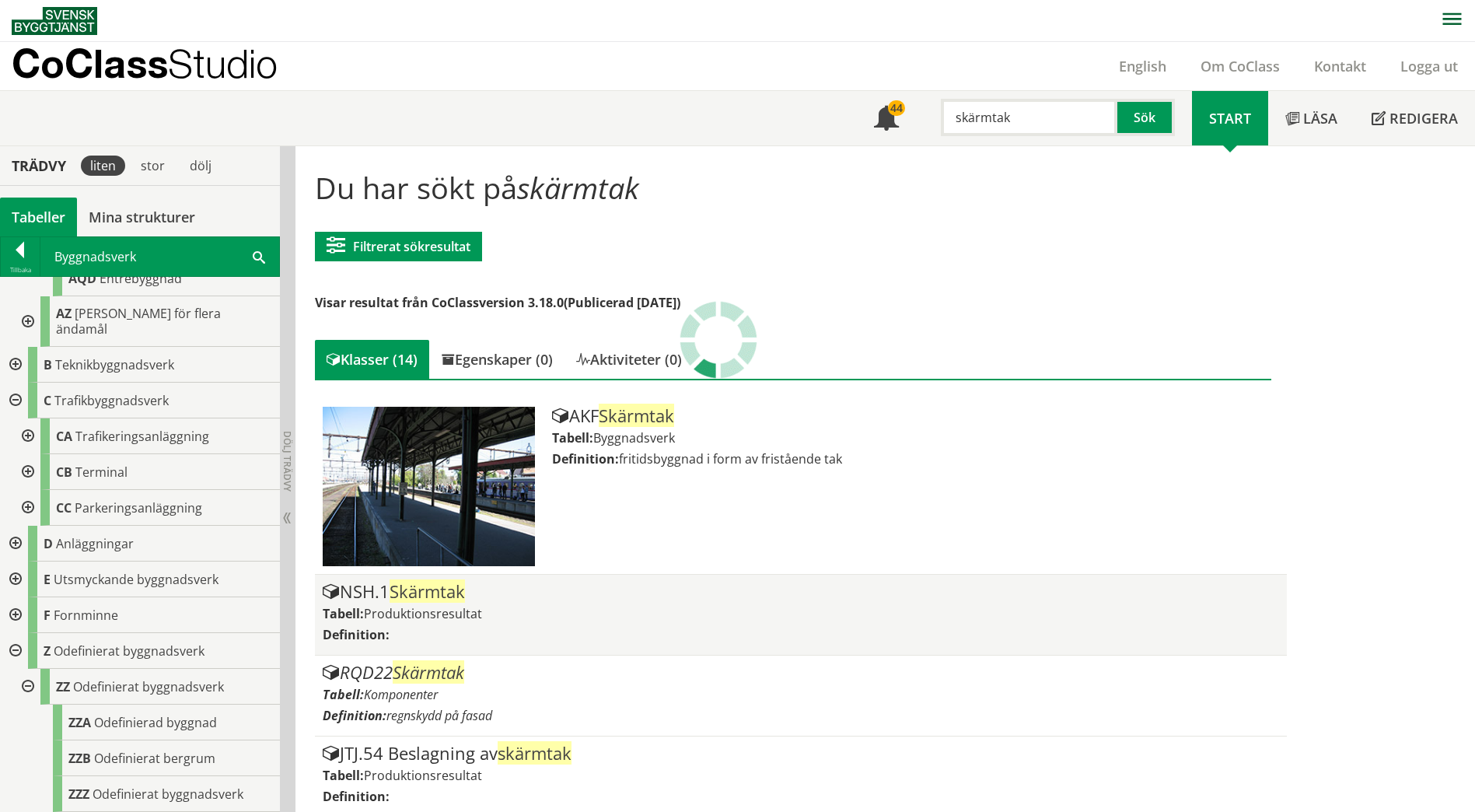
scroll to position [697, 0]
